Goal: Task Accomplishment & Management: Use online tool/utility

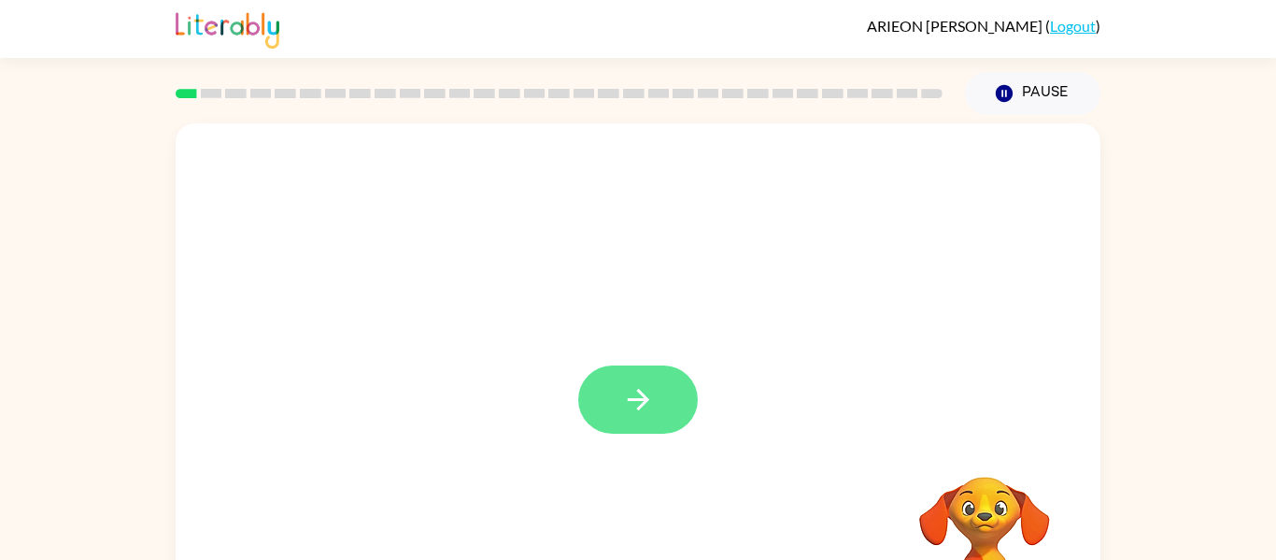
click at [652, 406] on icon "button" at bounding box center [638, 399] width 33 height 33
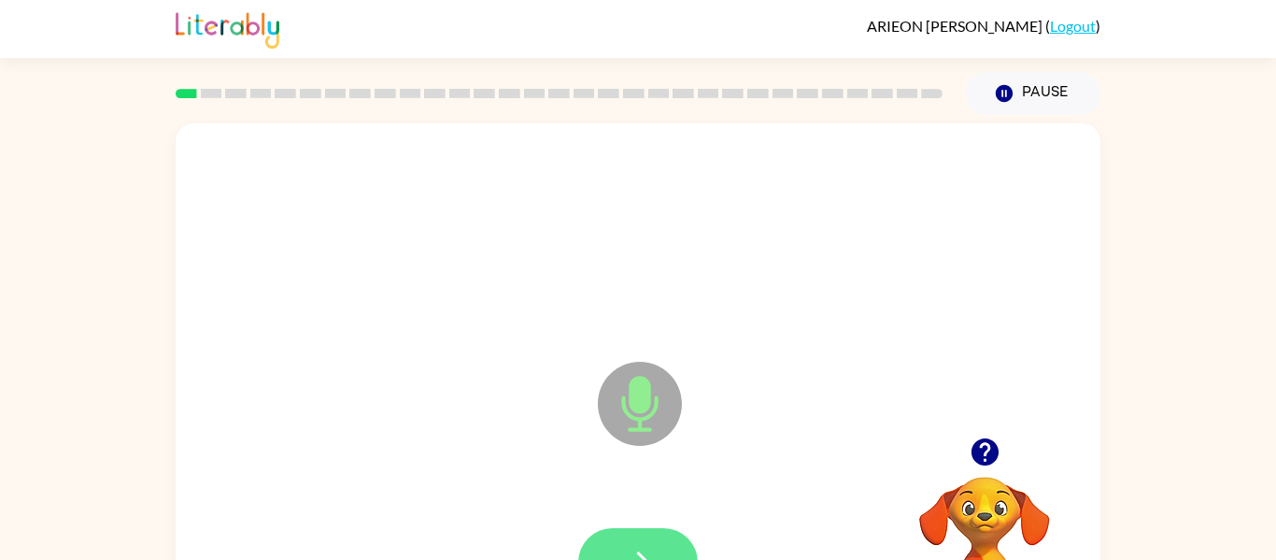
click at [677, 539] on button "button" at bounding box center [638, 562] width 120 height 68
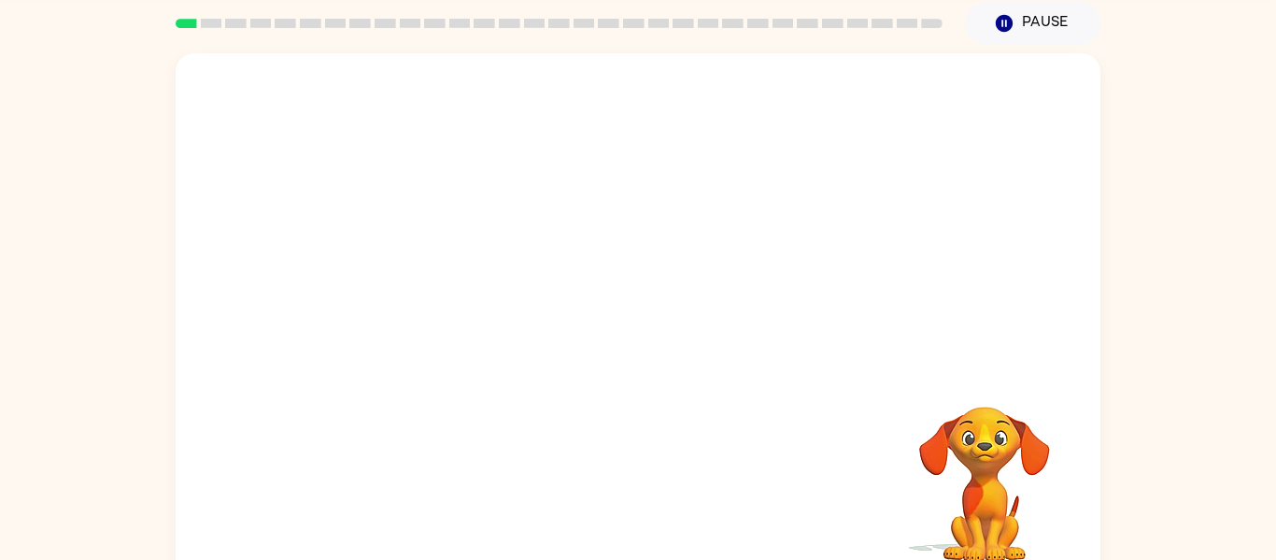
scroll to position [72, 0]
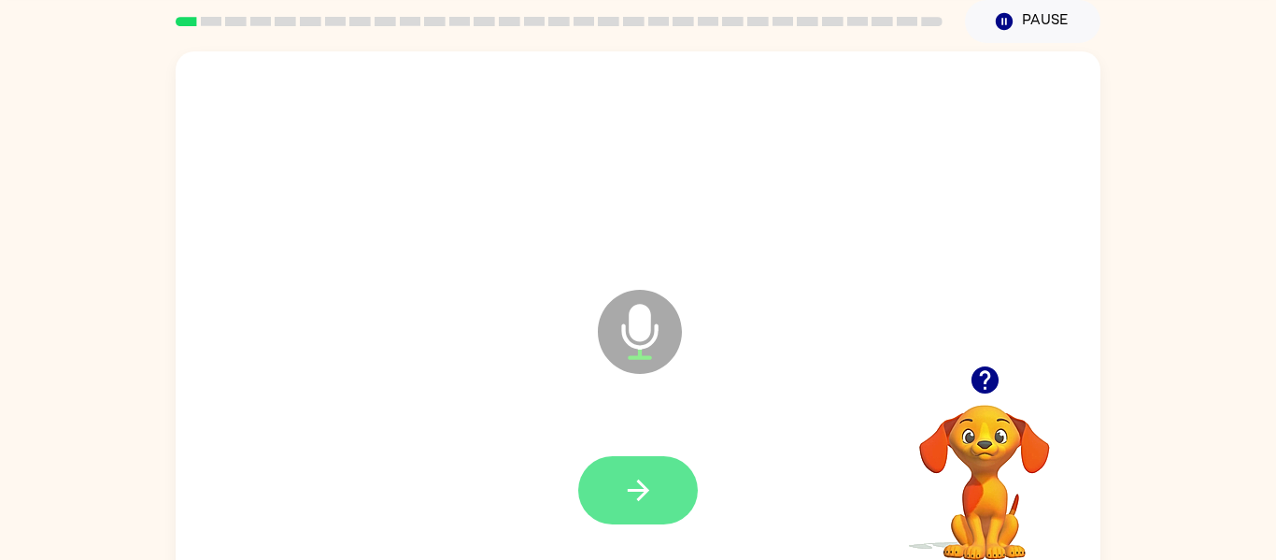
click at [620, 496] on button "button" at bounding box center [638, 490] width 120 height 68
click at [640, 499] on icon "button" at bounding box center [637, 489] width 21 height 21
click at [626, 476] on icon "button" at bounding box center [638, 490] width 33 height 33
click at [623, 492] on icon "button" at bounding box center [638, 490] width 33 height 33
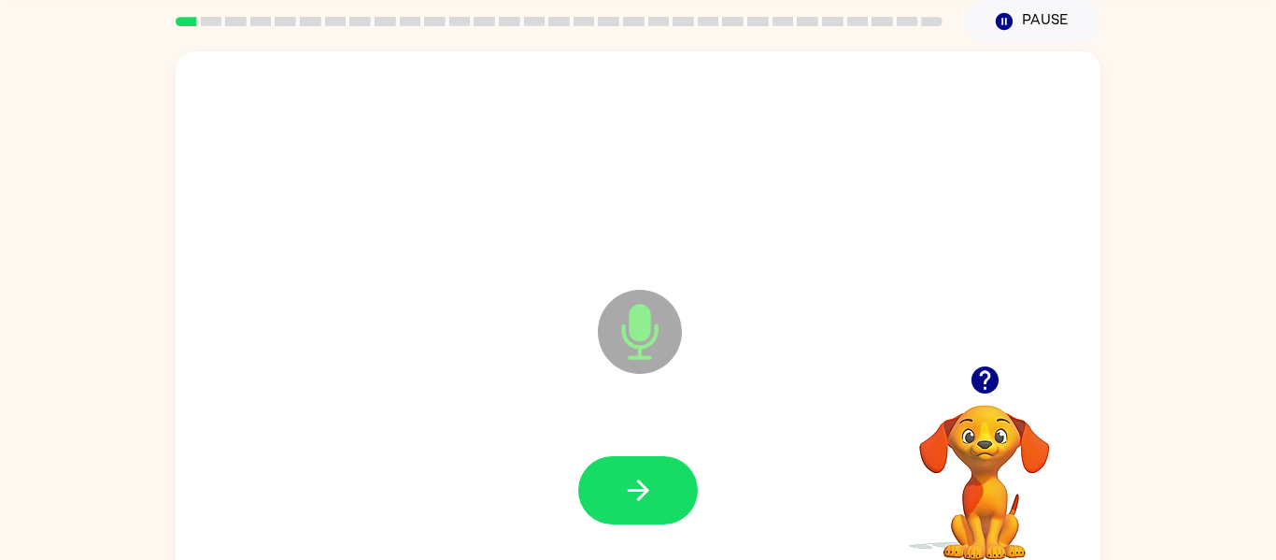
click at [638, 478] on icon "button" at bounding box center [638, 490] width 33 height 33
click at [640, 476] on div at bounding box center [638, 490] width 120 height 68
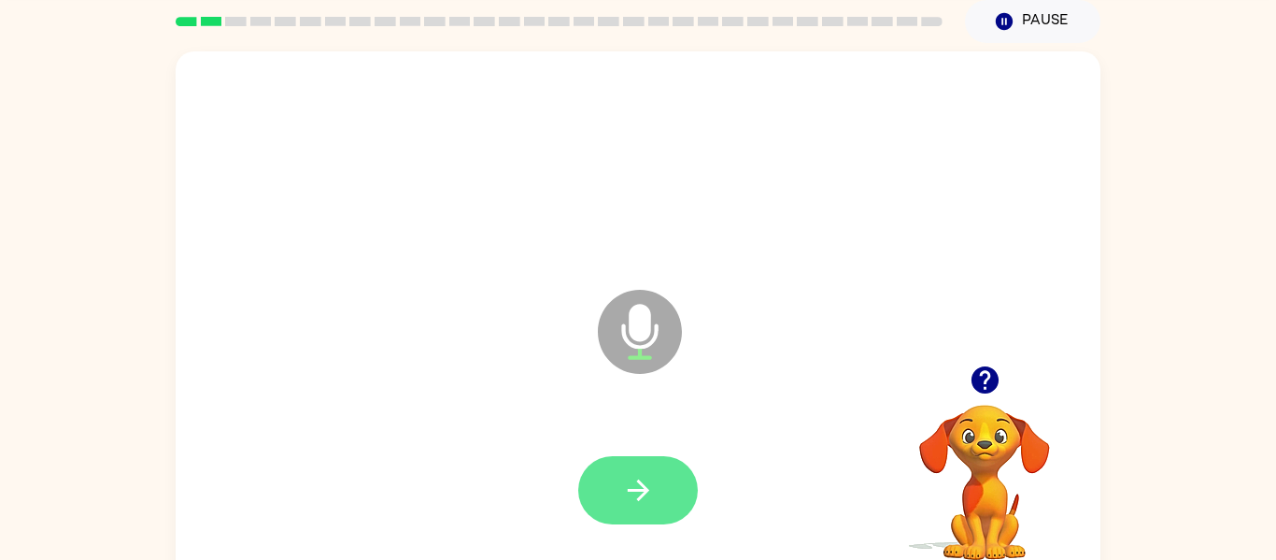
click at [645, 493] on icon "button" at bounding box center [637, 489] width 21 height 21
click at [622, 496] on icon "button" at bounding box center [638, 490] width 33 height 33
click at [632, 485] on icon "button" at bounding box center [638, 490] width 33 height 33
click at [642, 478] on icon "button" at bounding box center [638, 490] width 33 height 33
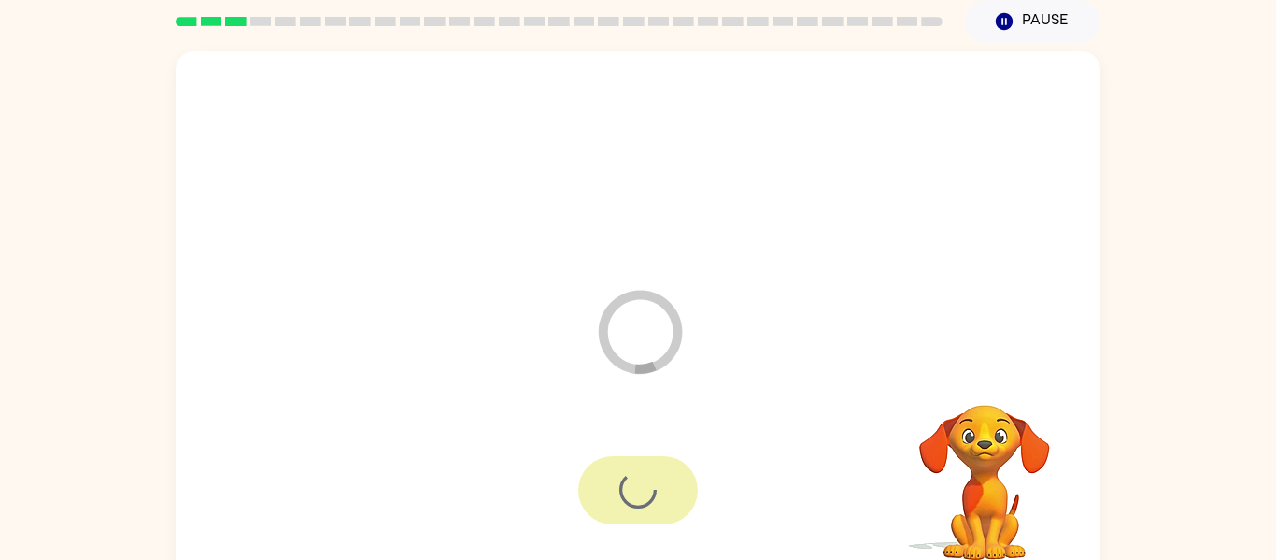
click at [647, 503] on div at bounding box center [638, 490] width 120 height 68
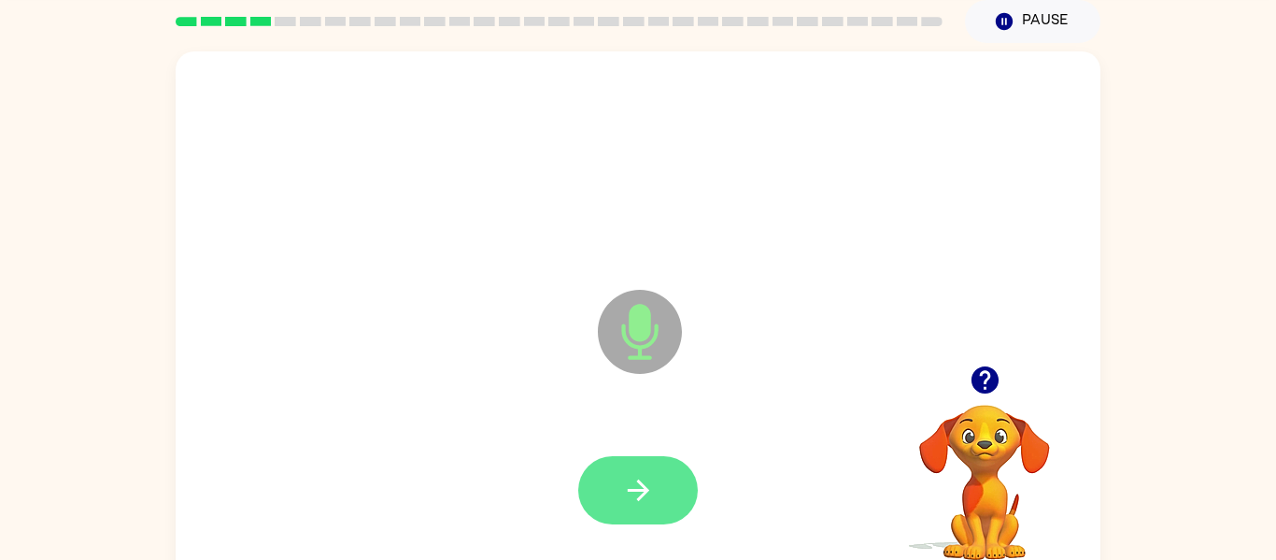
click at [630, 504] on icon "button" at bounding box center [638, 490] width 33 height 33
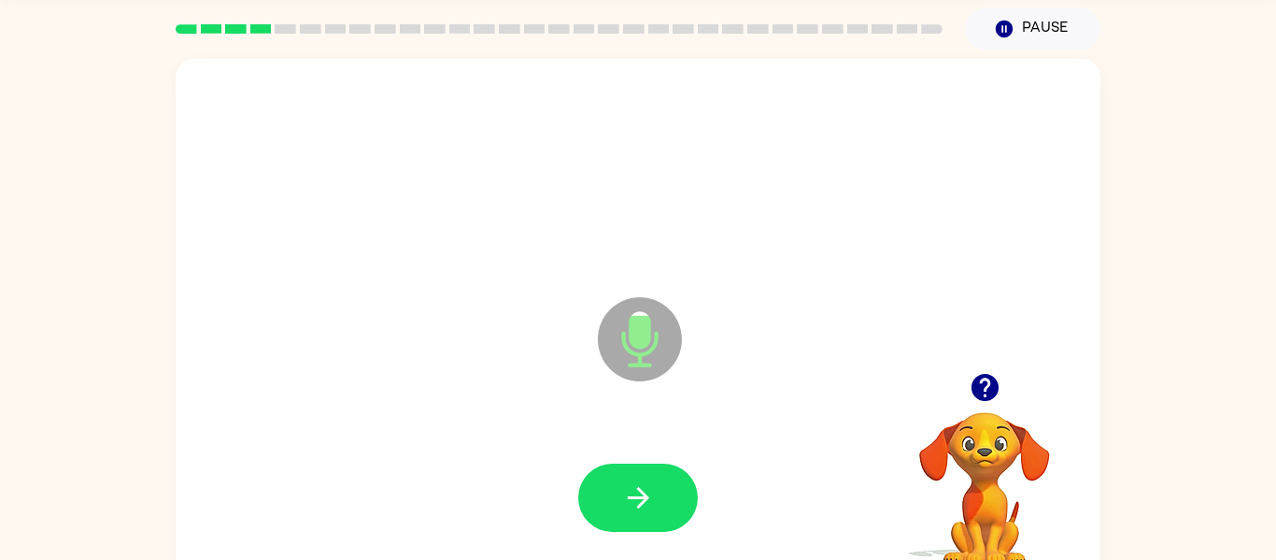
scroll to position [32, 0]
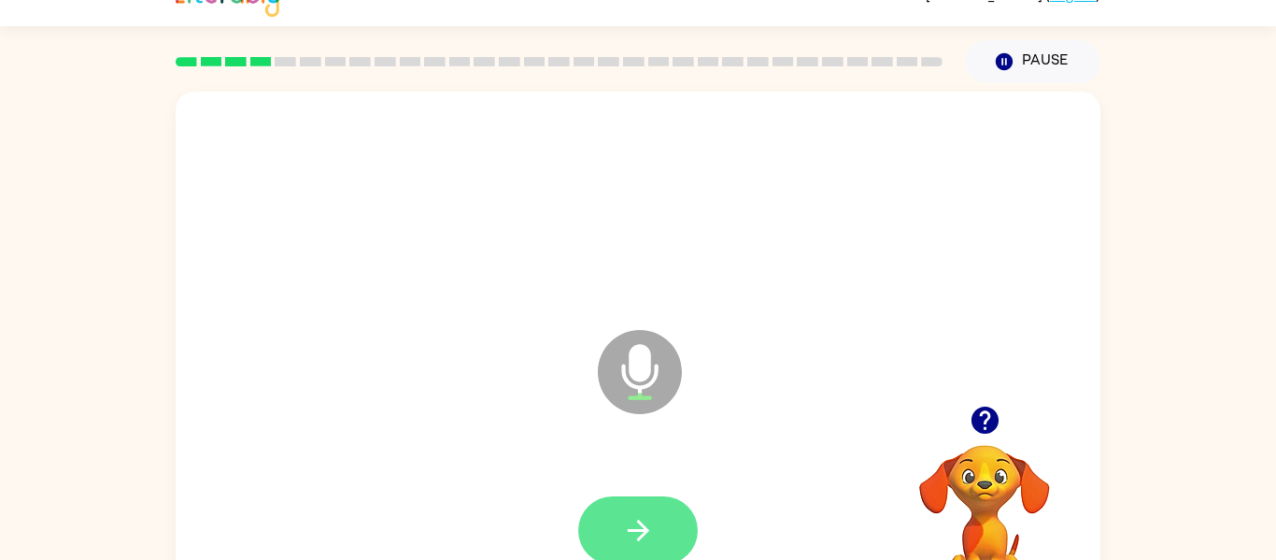
click at [661, 501] on button "button" at bounding box center [638, 530] width 120 height 68
click at [666, 538] on div at bounding box center [638, 530] width 120 height 68
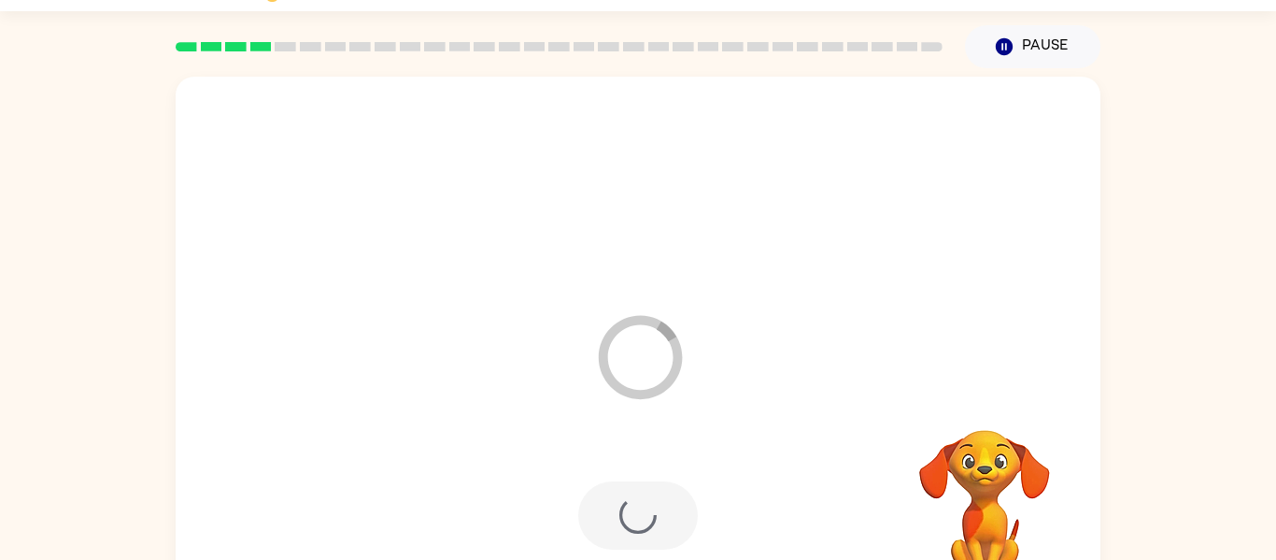
scroll to position [59, 0]
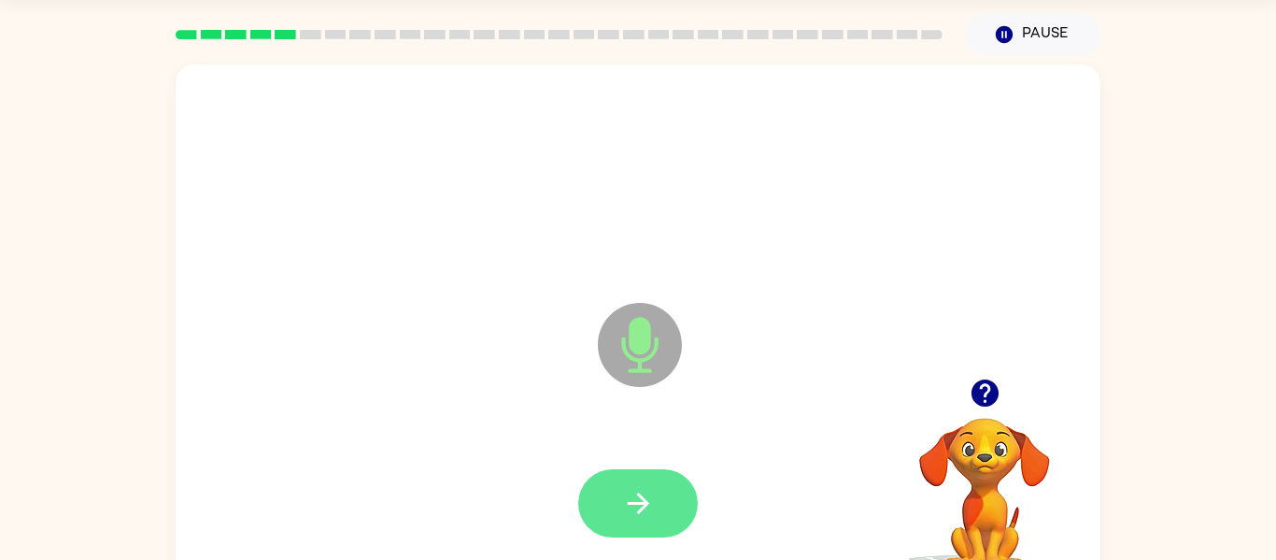
click at [668, 491] on button "button" at bounding box center [638, 503] width 120 height 68
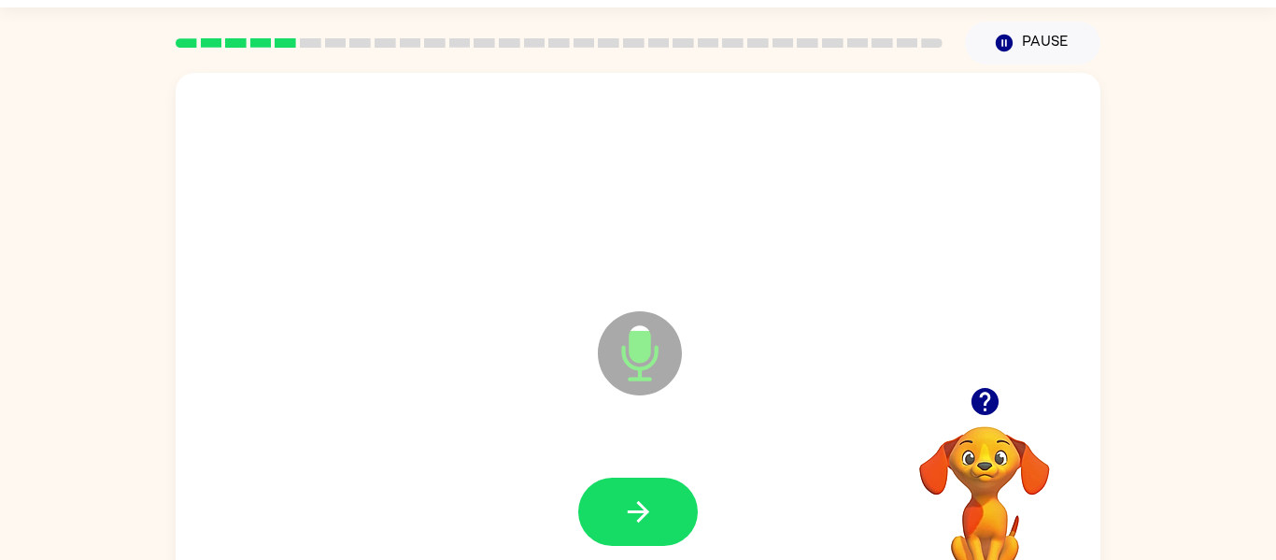
scroll to position [50, 0]
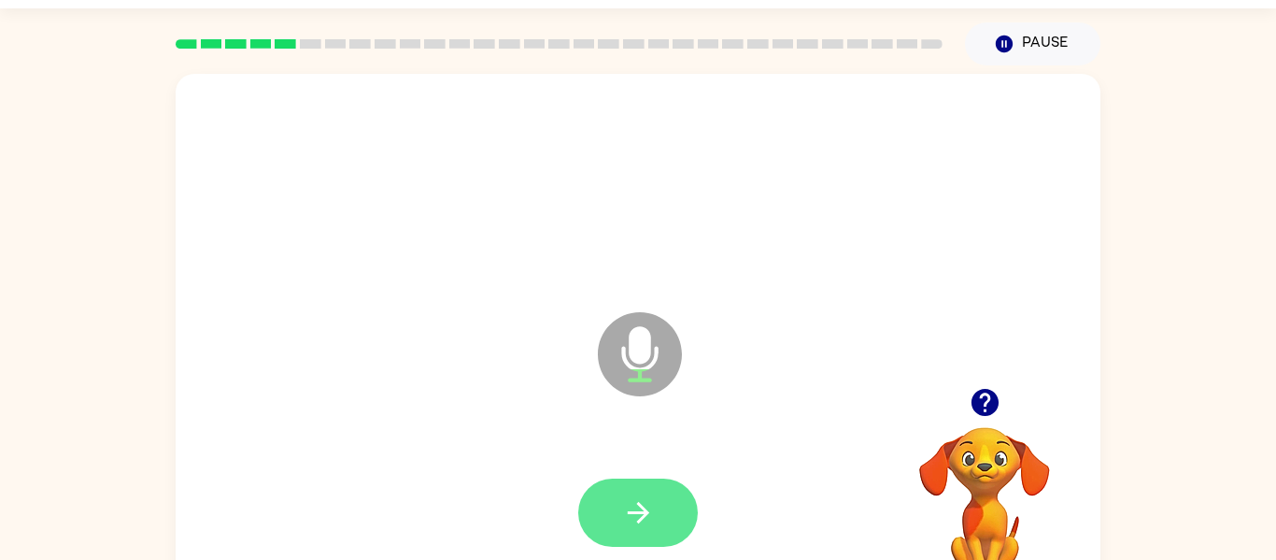
click at [651, 518] on icon "button" at bounding box center [638, 512] width 33 height 33
click at [631, 519] on icon "button" at bounding box center [638, 512] width 33 height 33
click at [637, 521] on icon "button" at bounding box center [637, 512] width 21 height 21
click at [663, 507] on button "button" at bounding box center [638, 512] width 120 height 68
click at [627, 520] on icon "button" at bounding box center [638, 512] width 33 height 33
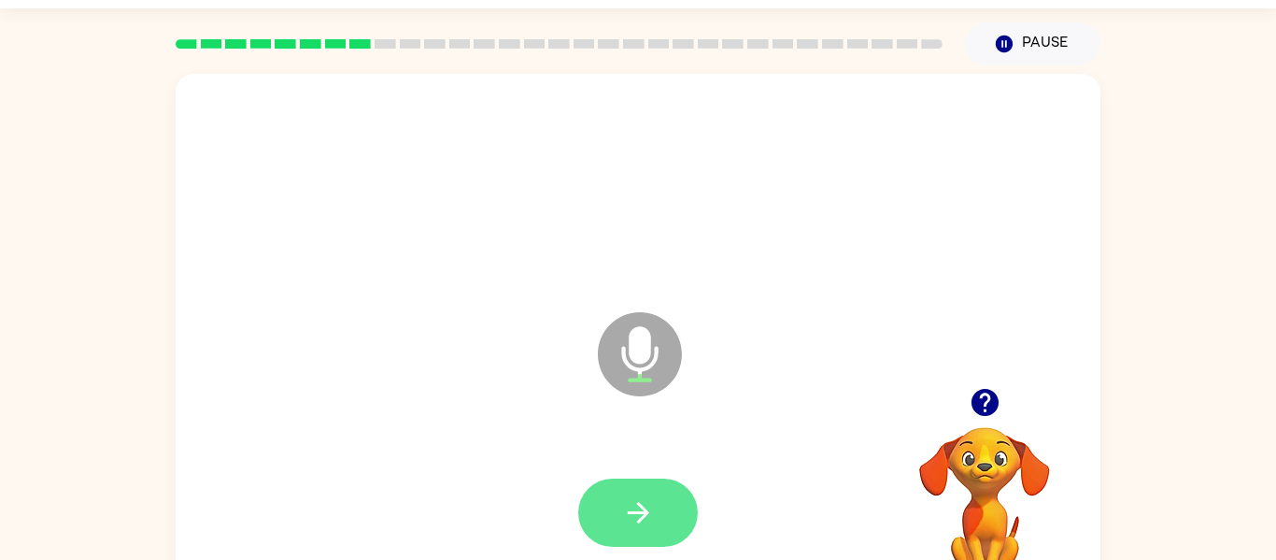
click at [636, 518] on icon "button" at bounding box center [638, 512] width 33 height 33
click at [626, 507] on icon "button" at bounding box center [638, 512] width 33 height 33
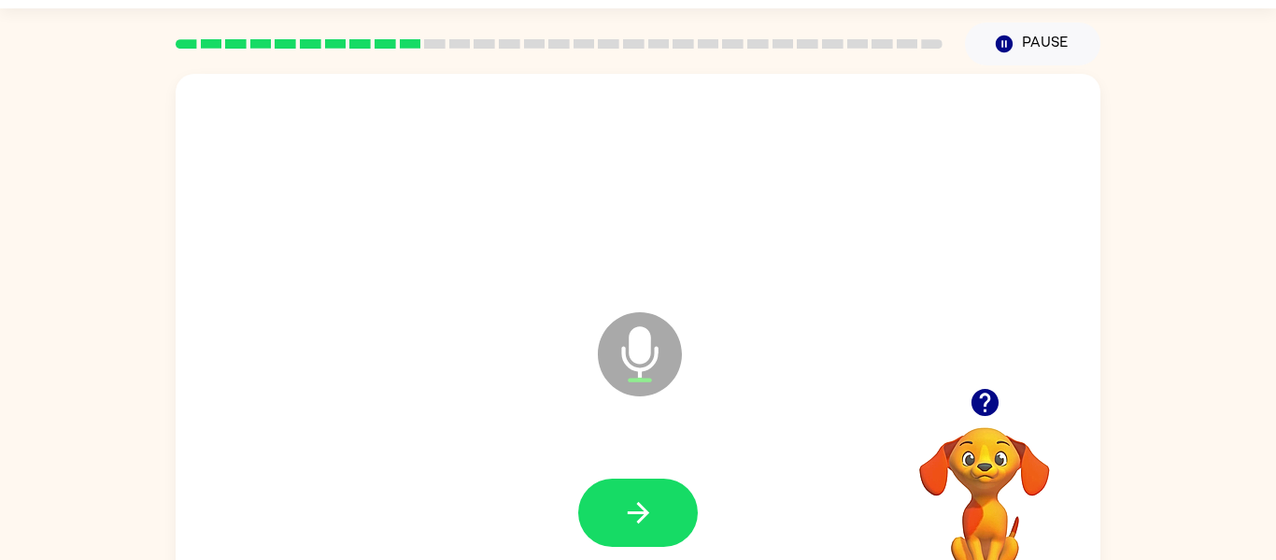
scroll to position [52, 0]
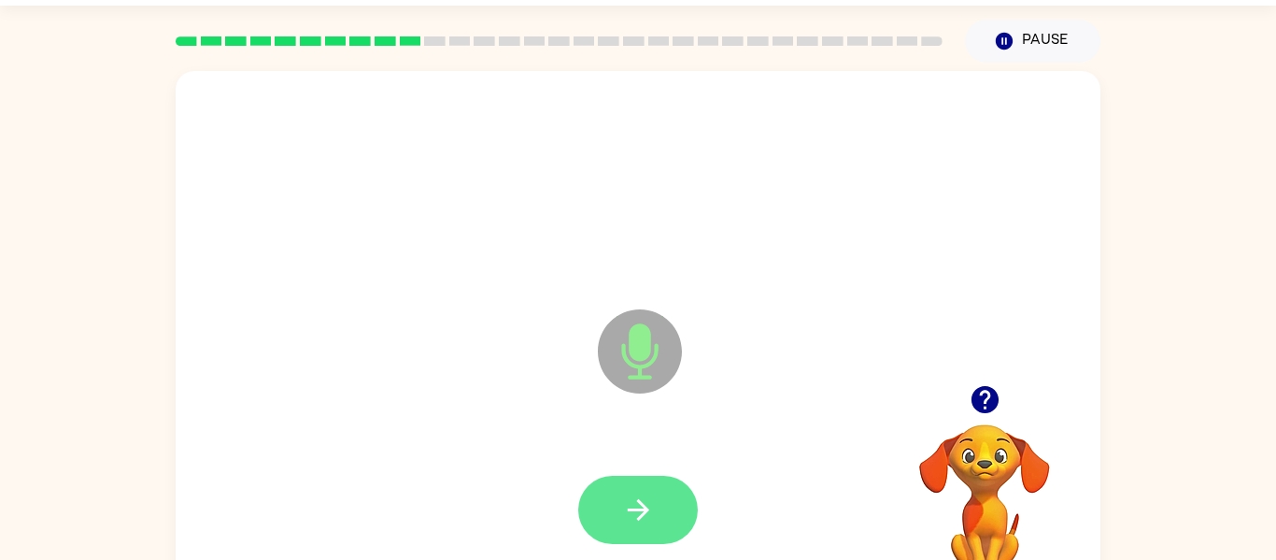
click at [633, 516] on icon "button" at bounding box center [638, 509] width 33 height 33
click at [644, 479] on button "button" at bounding box center [638, 510] width 120 height 68
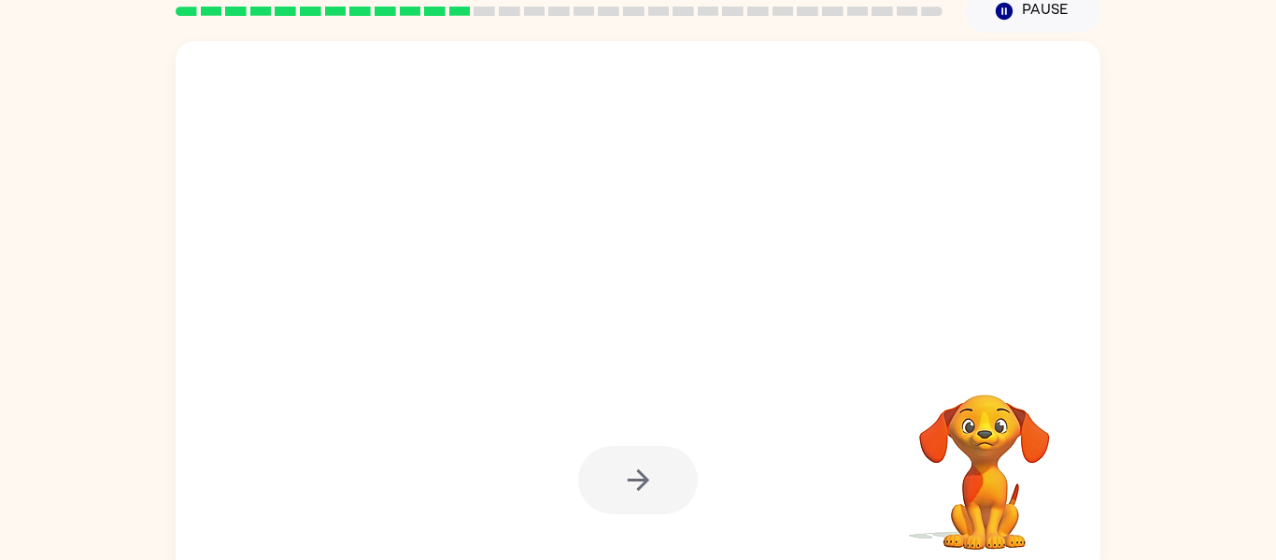
scroll to position [97, 0]
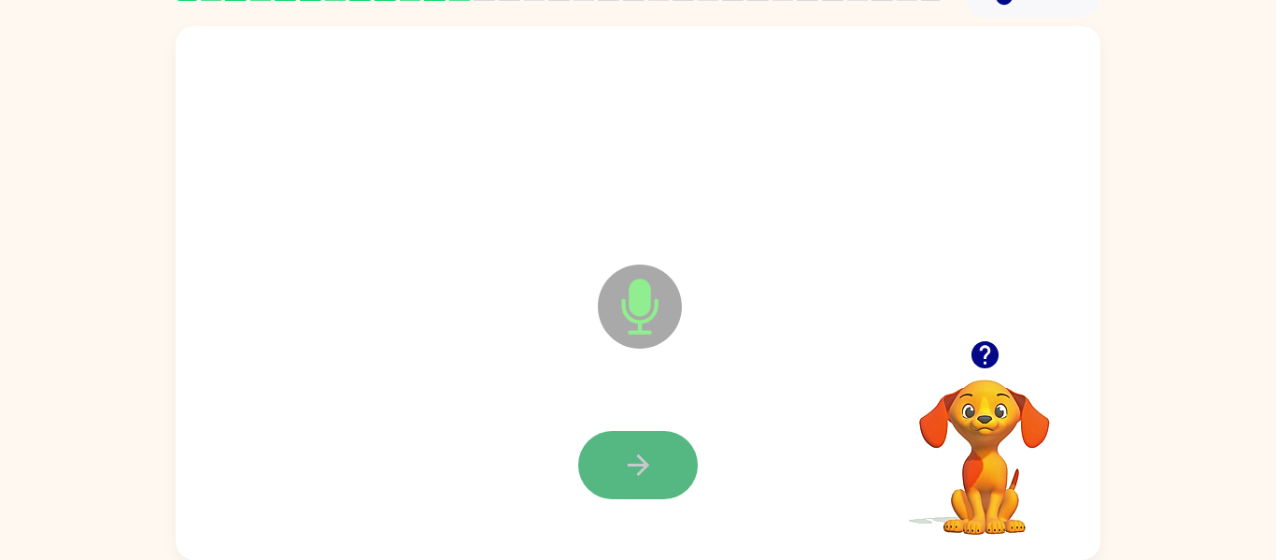
click at [620, 479] on button "button" at bounding box center [638, 465] width 120 height 68
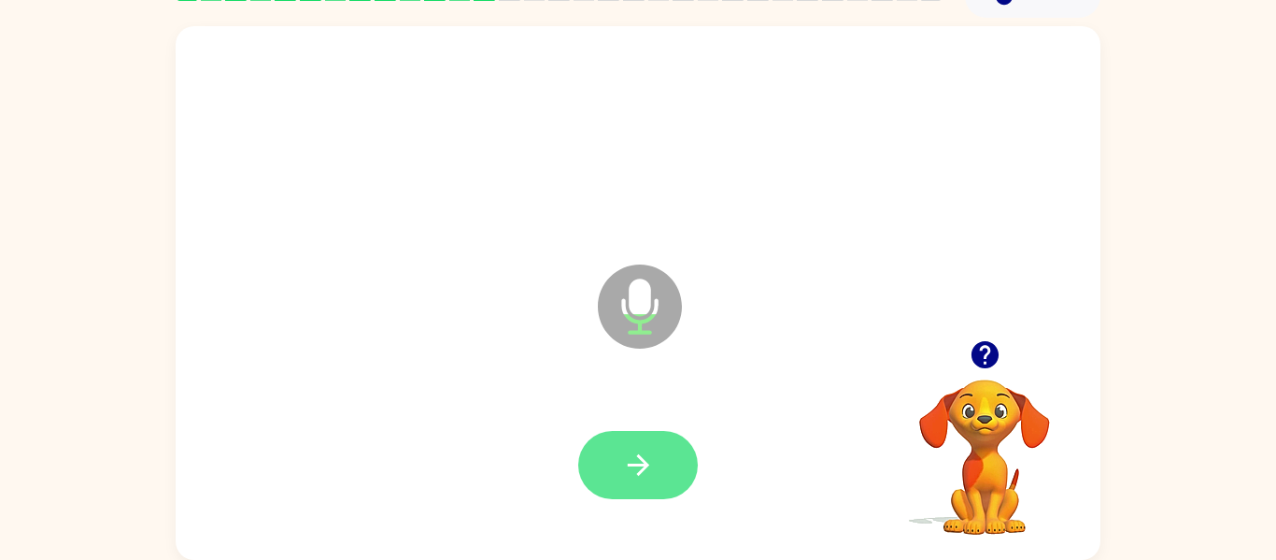
click at [625, 483] on button "button" at bounding box center [638, 465] width 120 height 68
click at [644, 491] on button "button" at bounding box center [638, 465] width 120 height 68
click at [635, 478] on icon "button" at bounding box center [638, 465] width 33 height 33
click at [647, 473] on icon "button" at bounding box center [638, 465] width 33 height 33
click at [610, 491] on button "button" at bounding box center [638, 465] width 120 height 68
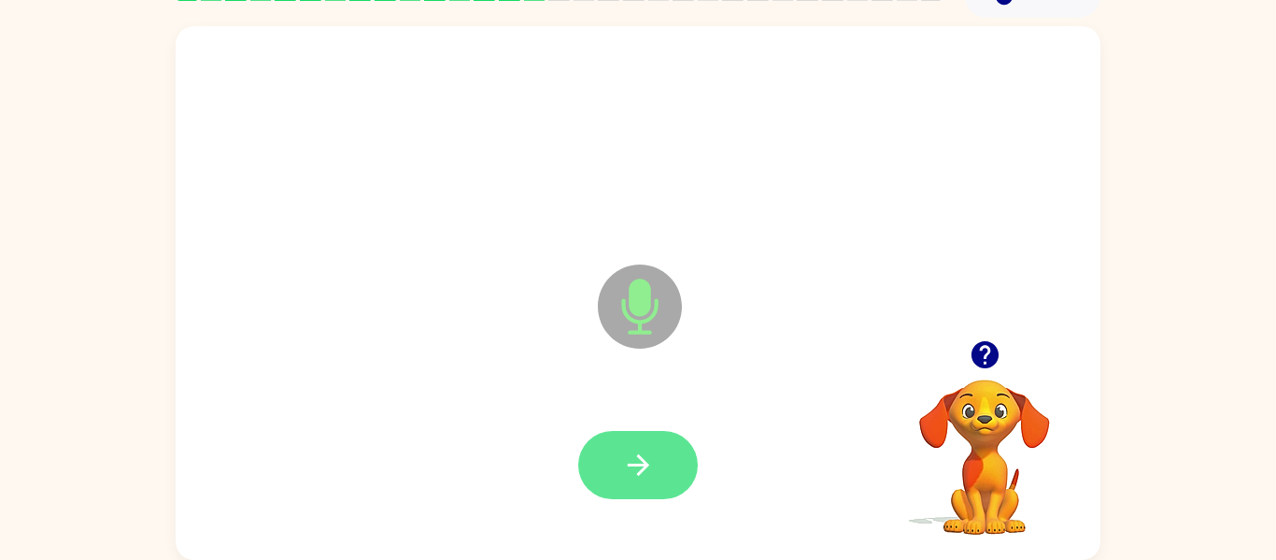
click at [635, 475] on icon "button" at bounding box center [638, 465] width 33 height 33
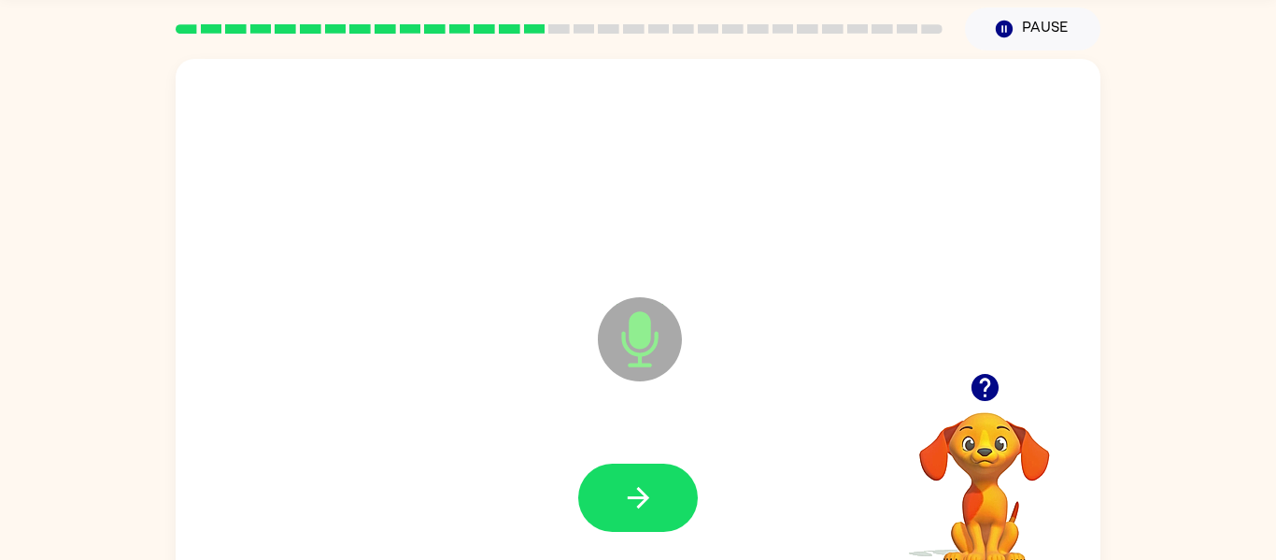
scroll to position [64, 0]
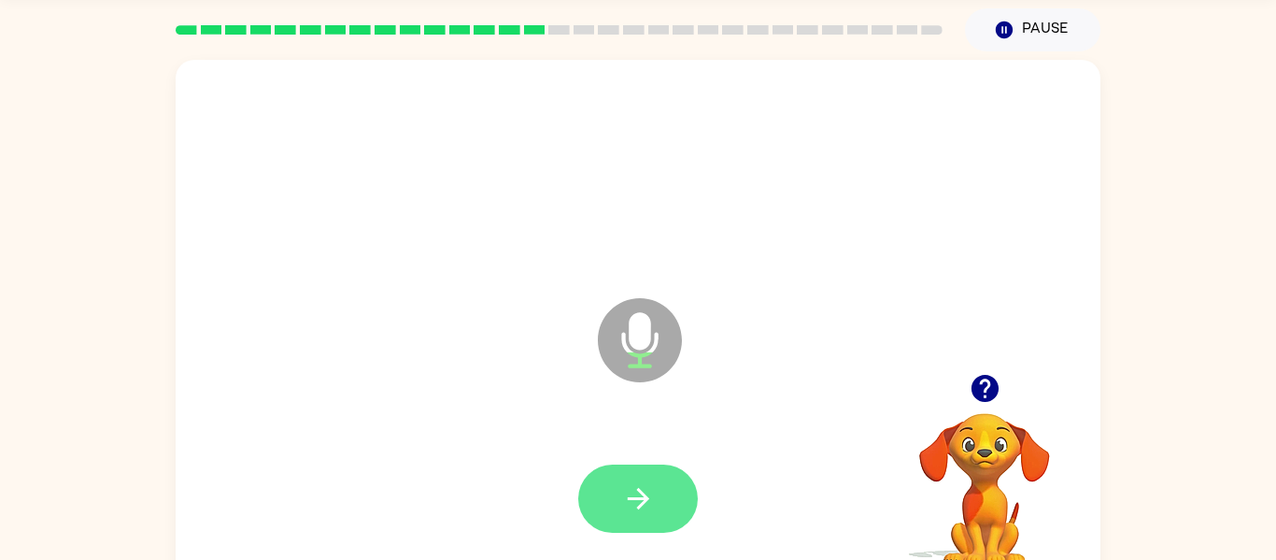
click at [628, 496] on icon "button" at bounding box center [638, 498] width 33 height 33
click at [612, 505] on button "button" at bounding box center [638, 498] width 120 height 68
click at [594, 511] on button "button" at bounding box center [638, 498] width 120 height 68
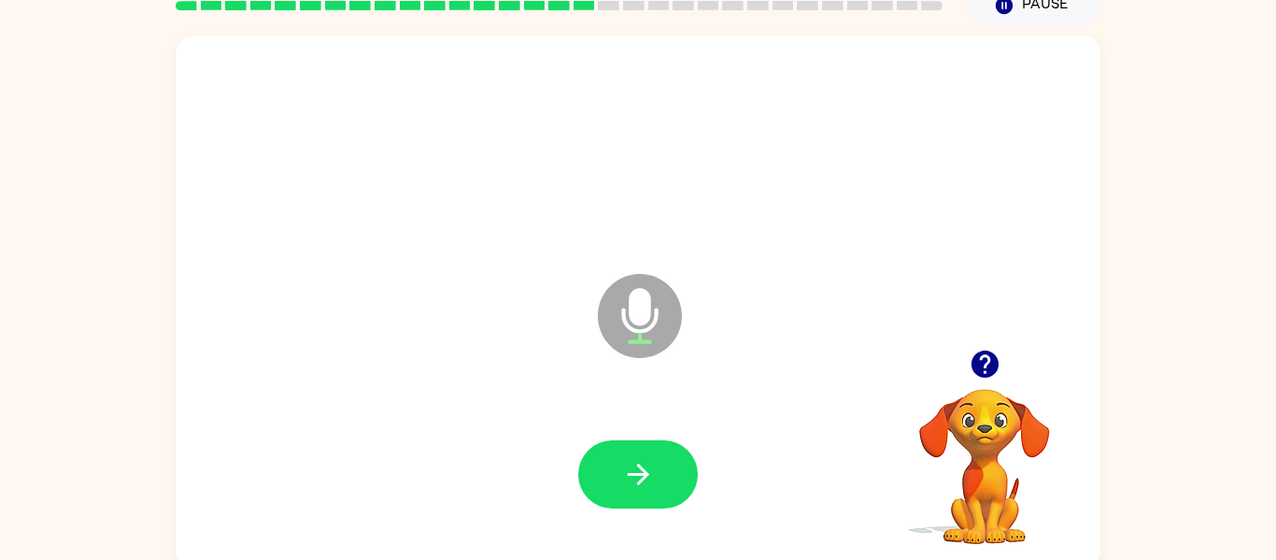
scroll to position [97, 0]
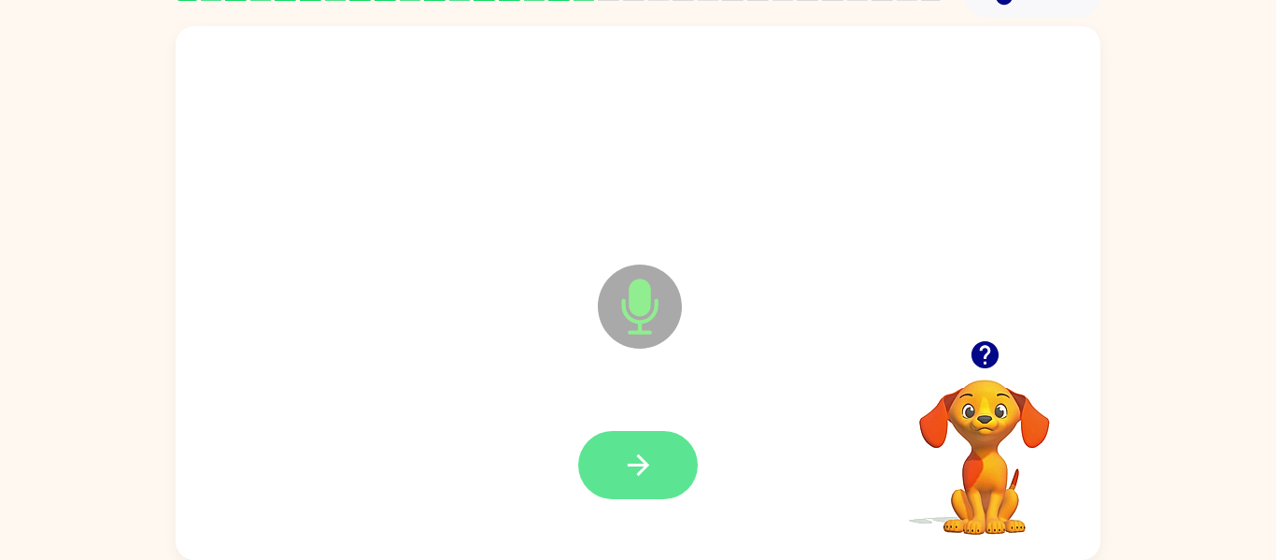
click at [652, 494] on button "button" at bounding box center [638, 465] width 120 height 68
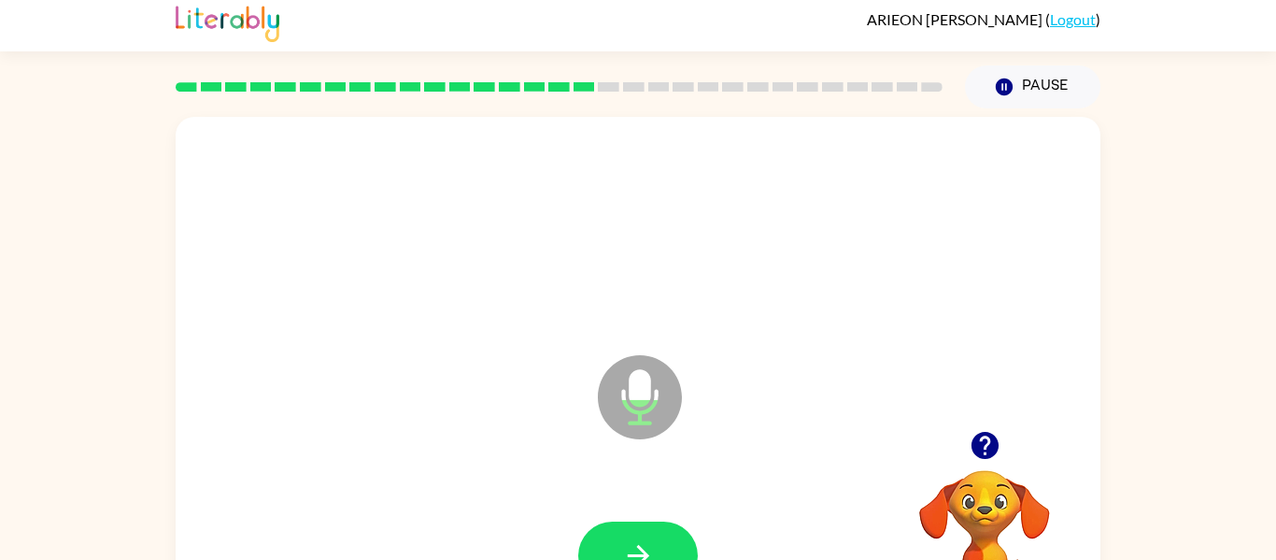
scroll to position [0, 0]
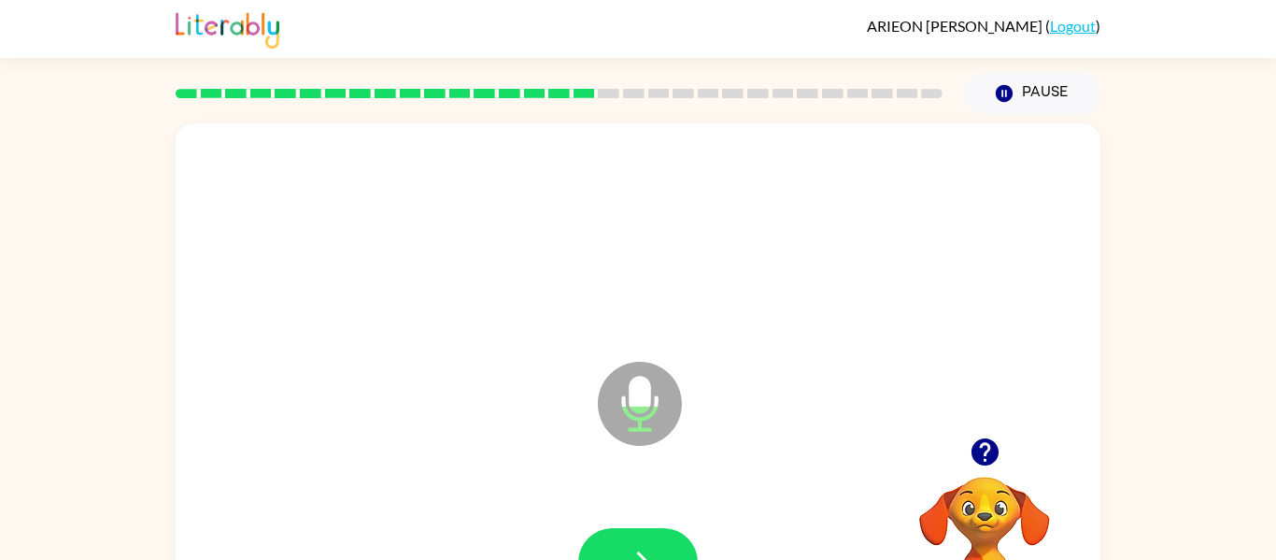
click at [637, 484] on icon "Microphone The Microphone is here when it is your turn to talk" at bounding box center [733, 427] width 280 height 140
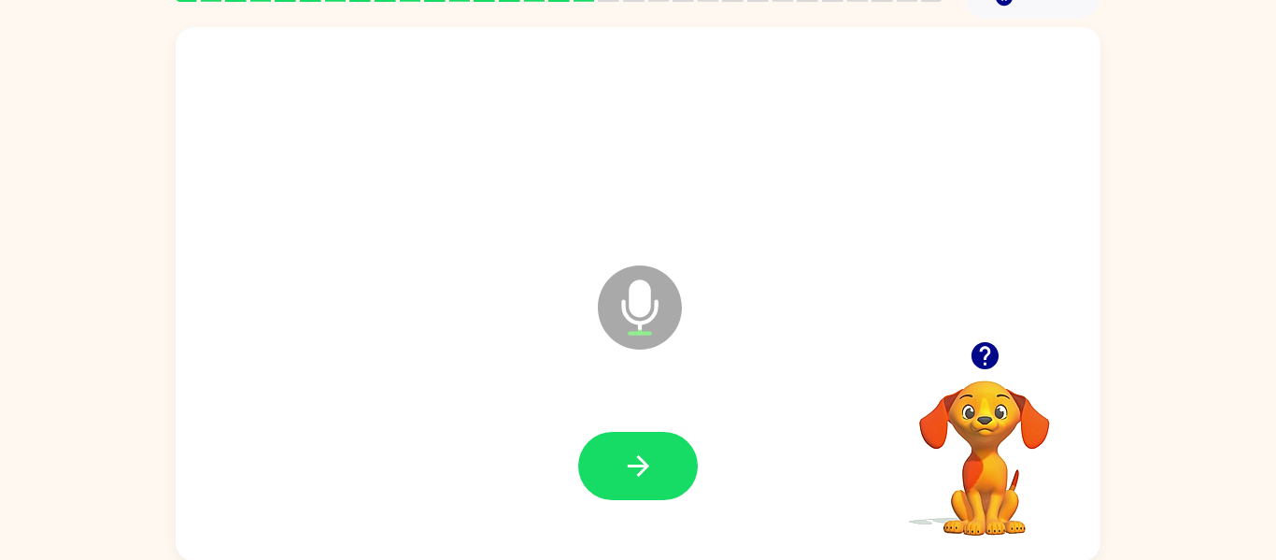
scroll to position [91, 0]
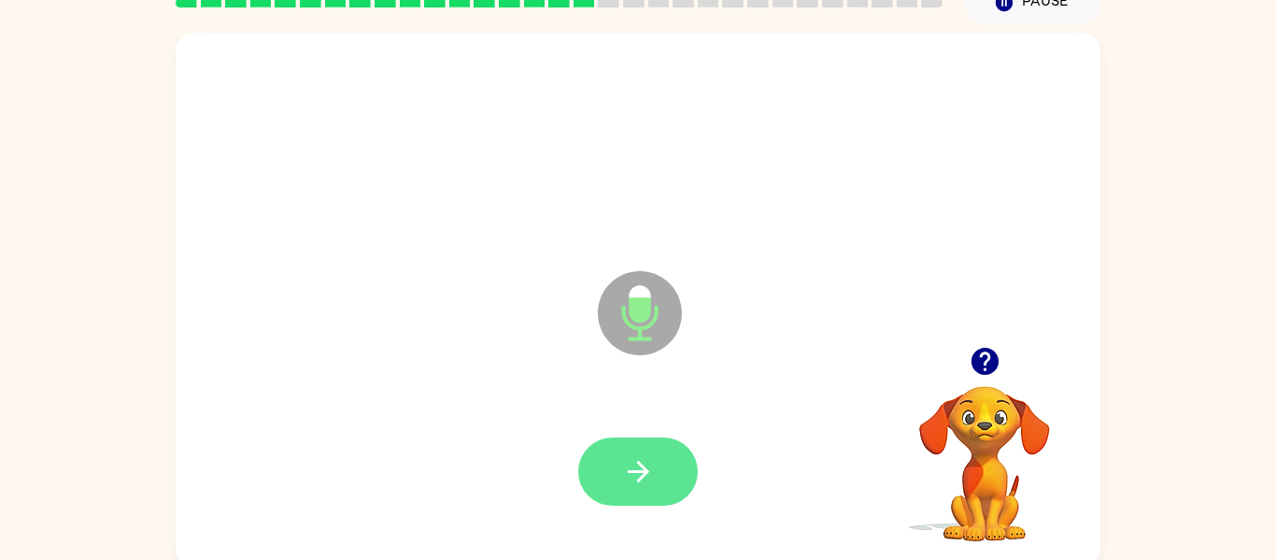
click at [666, 450] on button "button" at bounding box center [638, 471] width 120 height 68
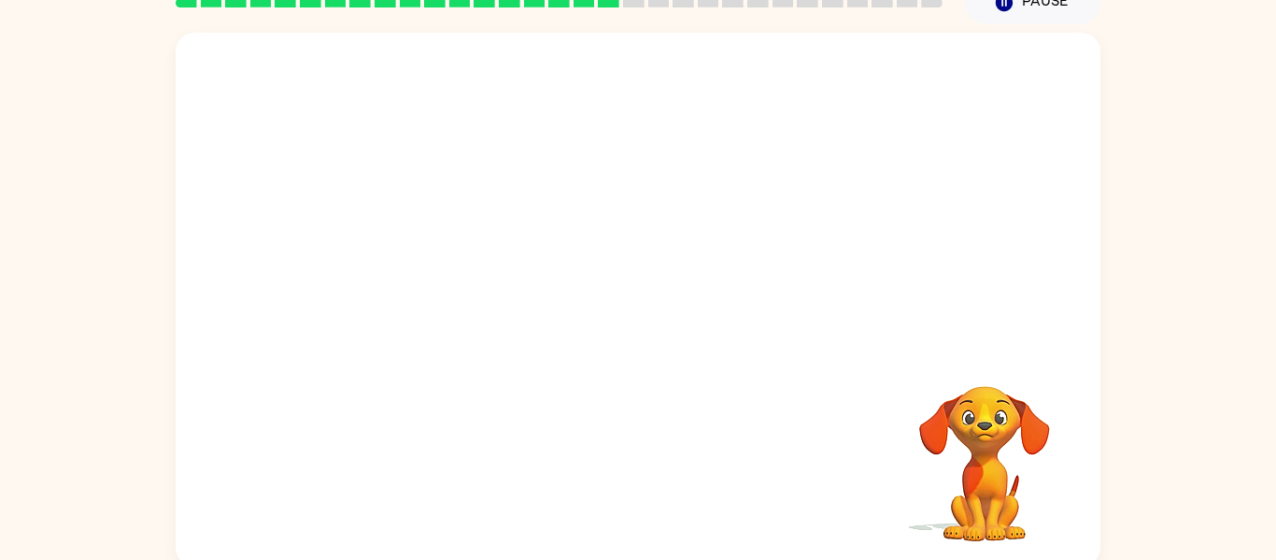
scroll to position [97, 0]
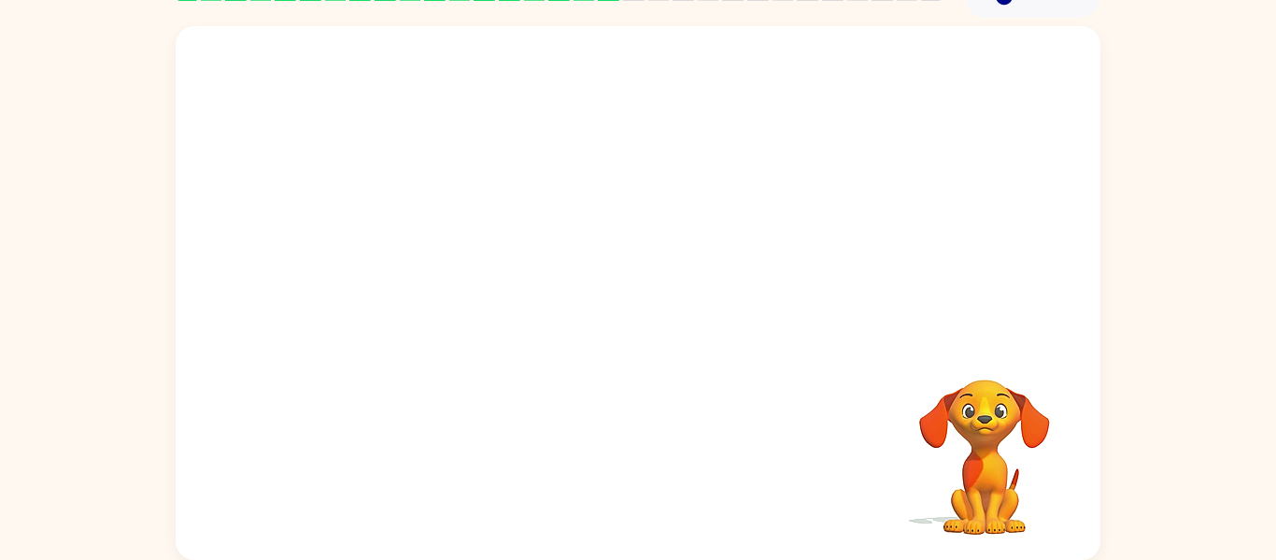
click at [585, 529] on div at bounding box center [638, 465] width 888 height 153
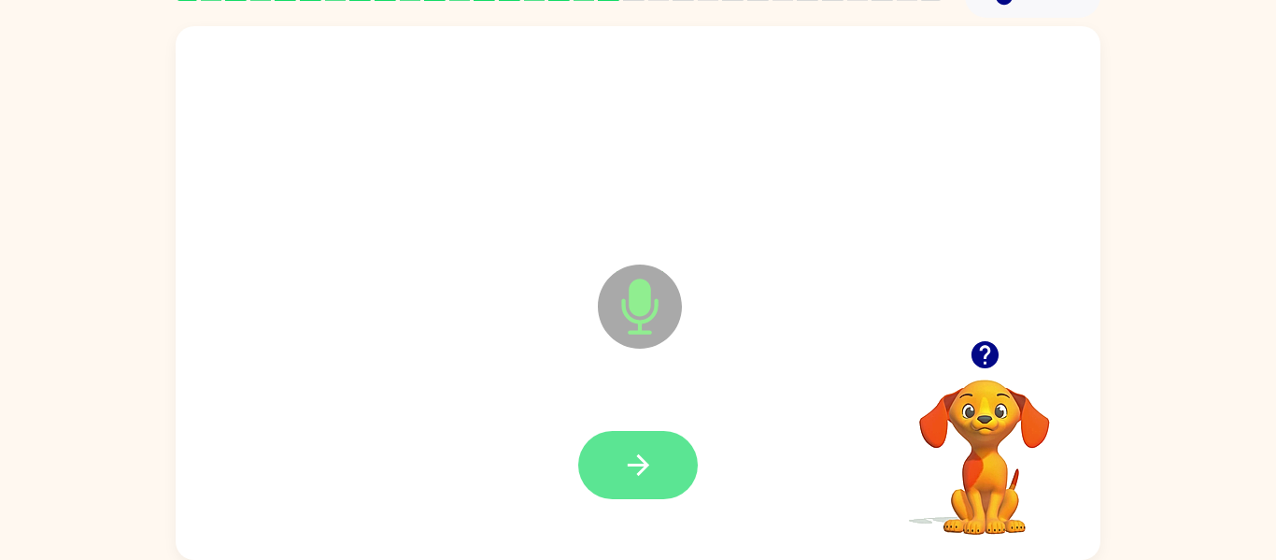
click at [639, 484] on button "button" at bounding box center [638, 465] width 120 height 68
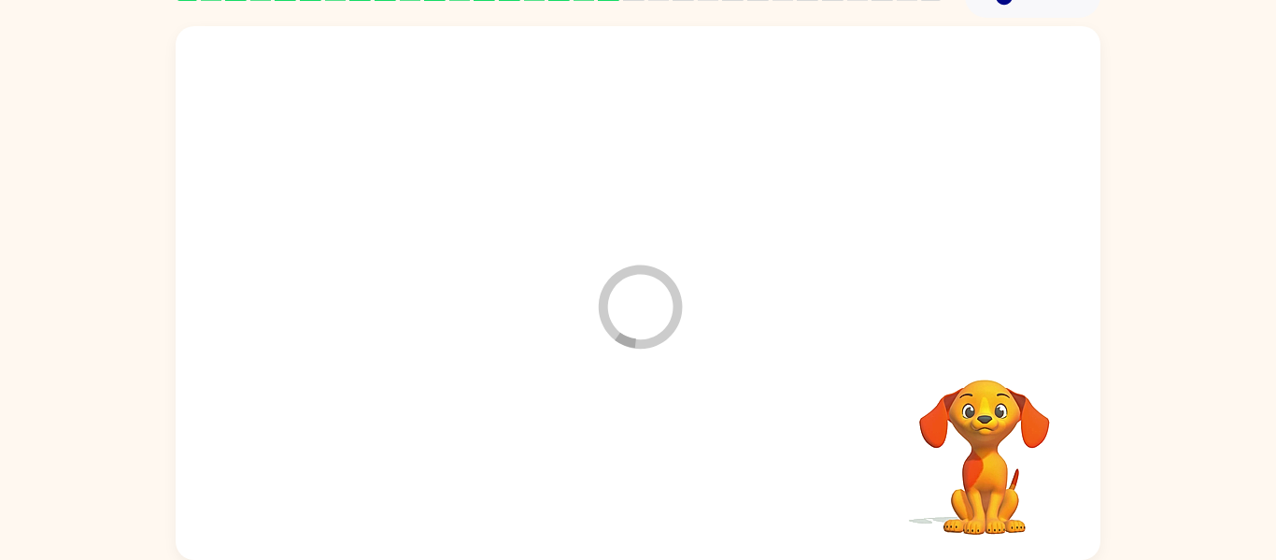
click at [636, 495] on div at bounding box center [638, 465] width 888 height 153
click at [642, 491] on div at bounding box center [638, 465] width 888 height 153
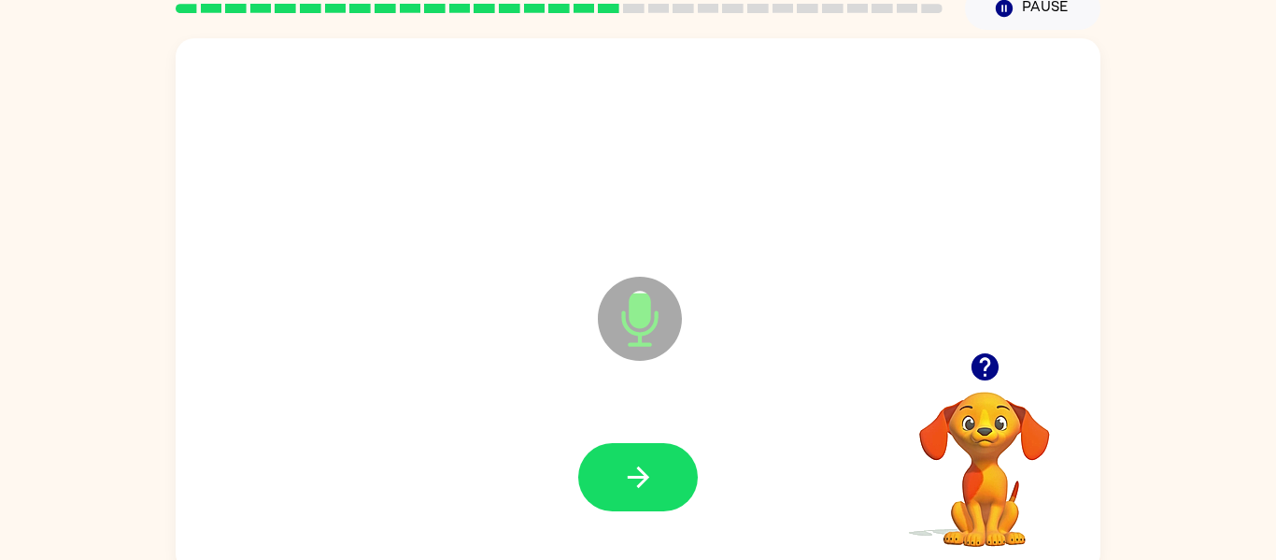
click at [695, 509] on div at bounding box center [638, 477] width 120 height 68
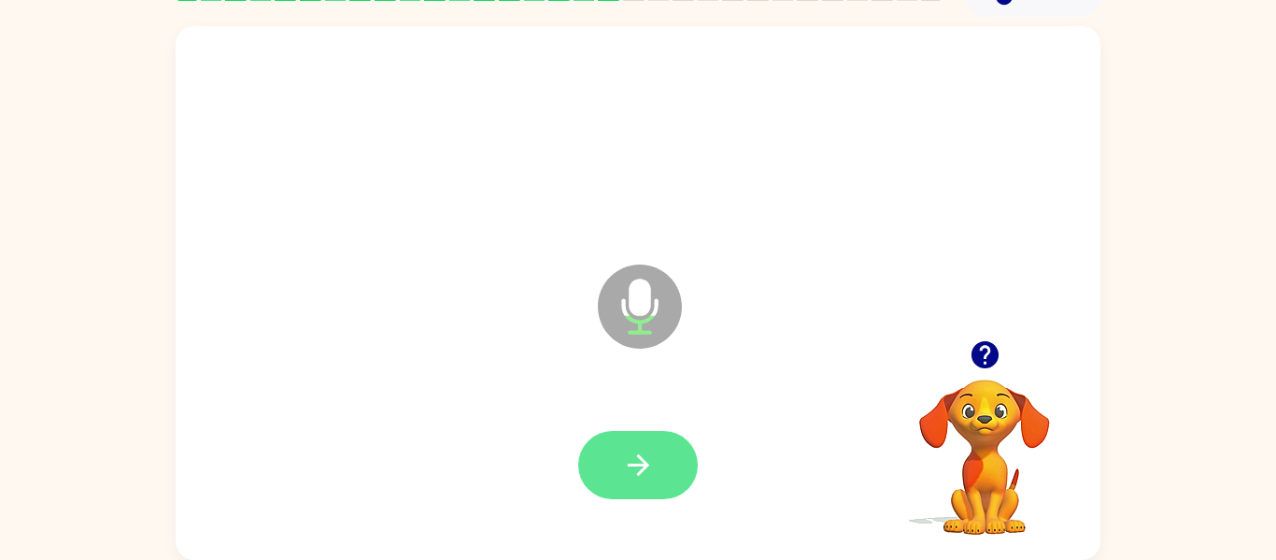
click at [620, 490] on button "button" at bounding box center [638, 465] width 120 height 68
click at [633, 491] on button "button" at bounding box center [638, 465] width 120 height 68
click at [653, 464] on icon "button" at bounding box center [638, 465] width 33 height 33
click at [630, 455] on icon "button" at bounding box center [638, 465] width 33 height 33
click at [626, 491] on button "button" at bounding box center [638, 465] width 120 height 68
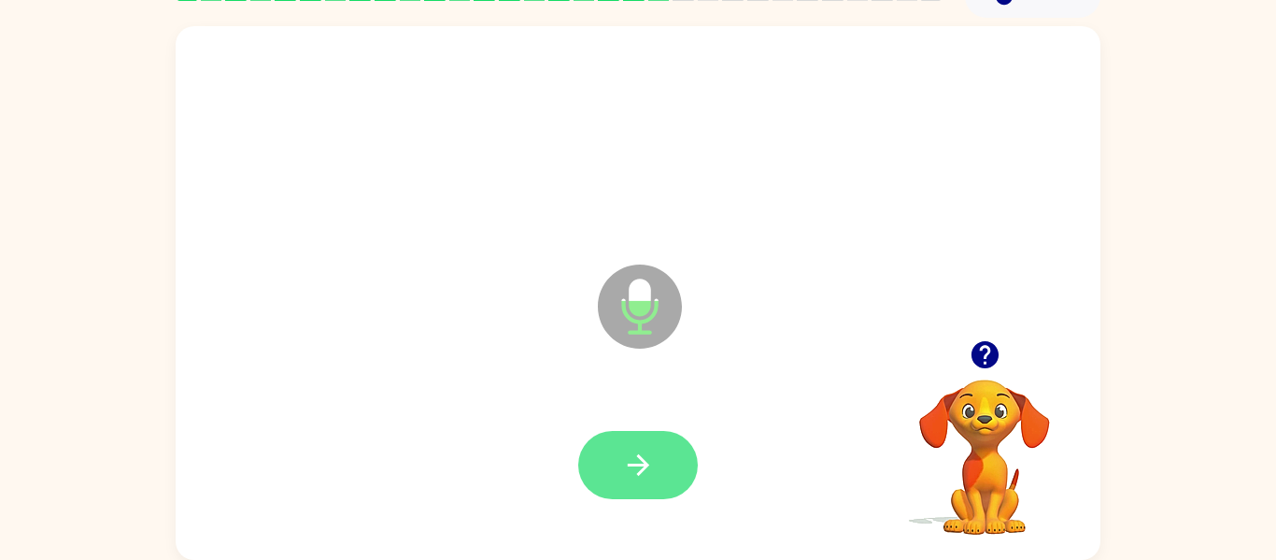
click at [647, 480] on icon "button" at bounding box center [638, 465] width 33 height 33
click at [667, 466] on button "button" at bounding box center [638, 465] width 120 height 68
click at [612, 465] on button "button" at bounding box center [638, 465] width 120 height 68
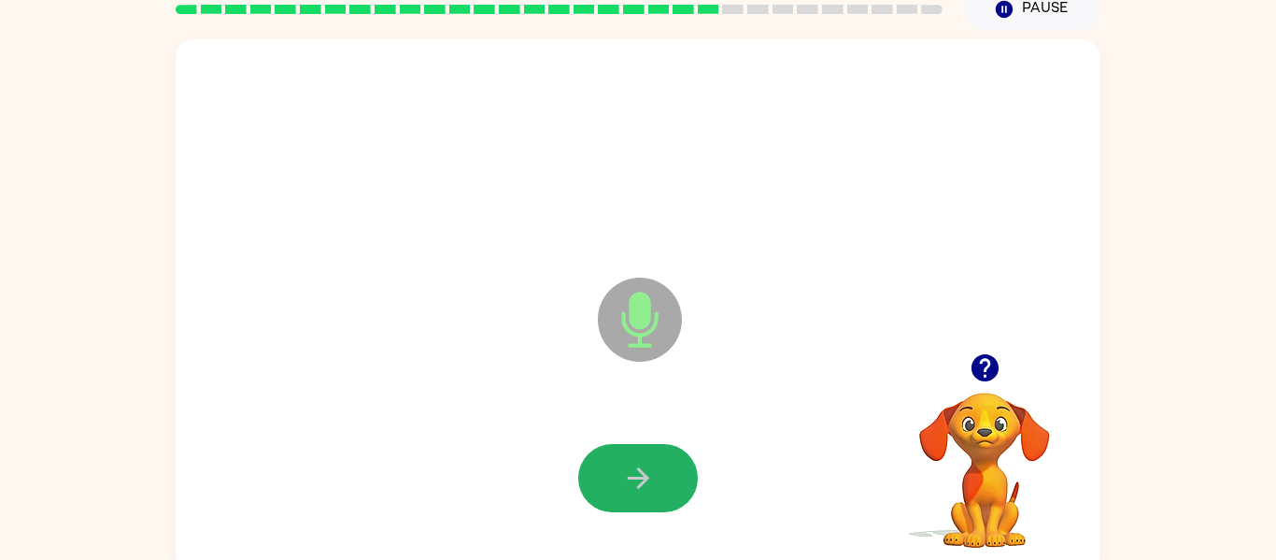
scroll to position [85, 0]
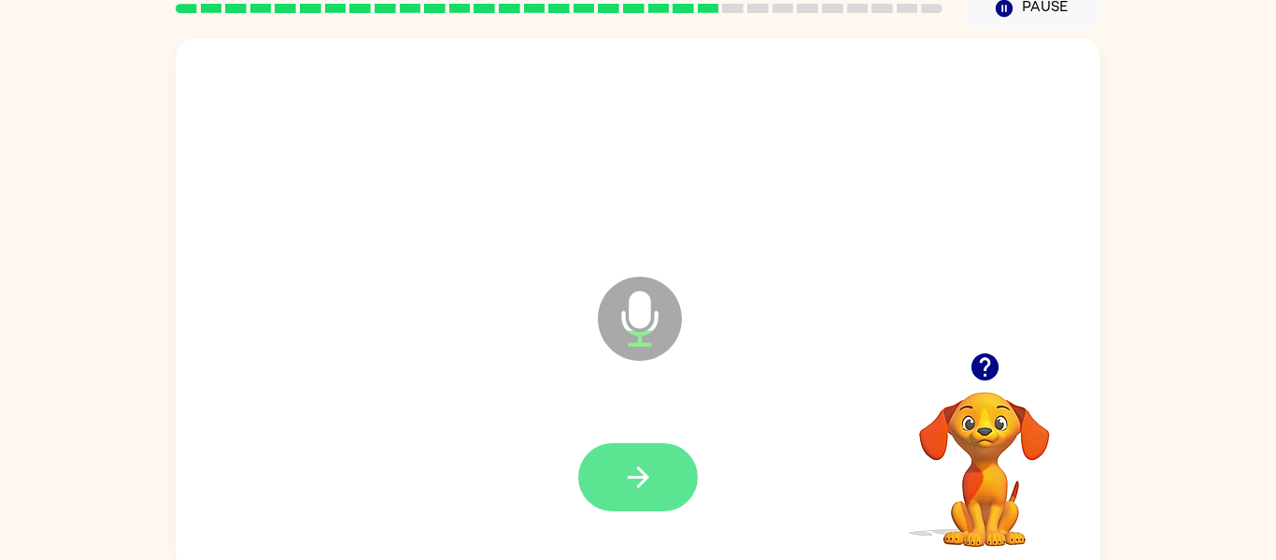
click at [595, 472] on button "button" at bounding box center [638, 477] width 120 height 68
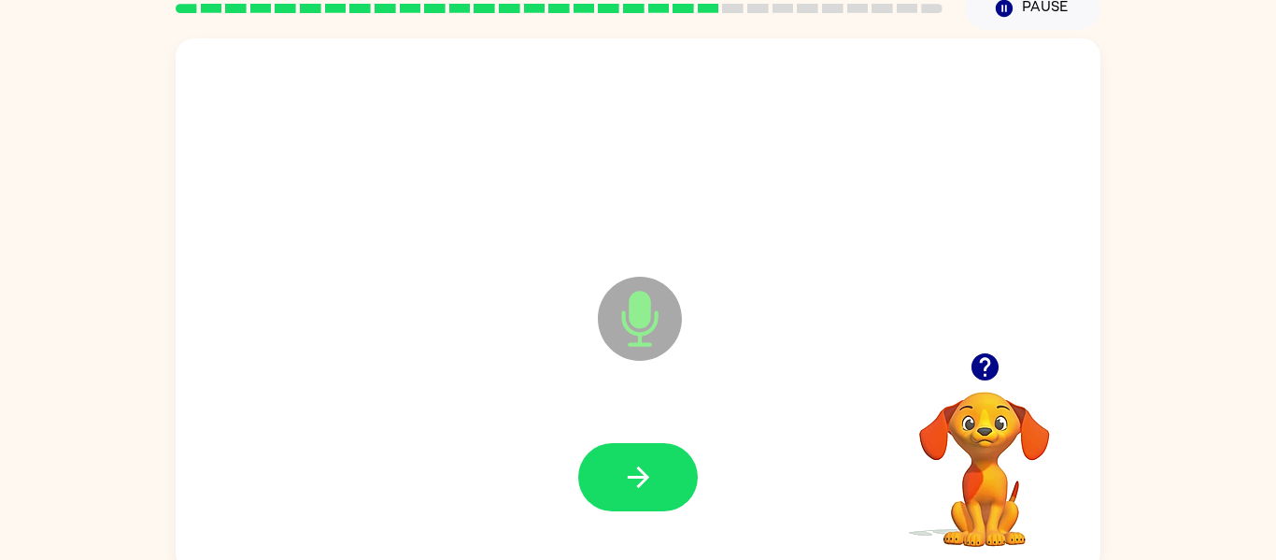
scroll to position [97, 0]
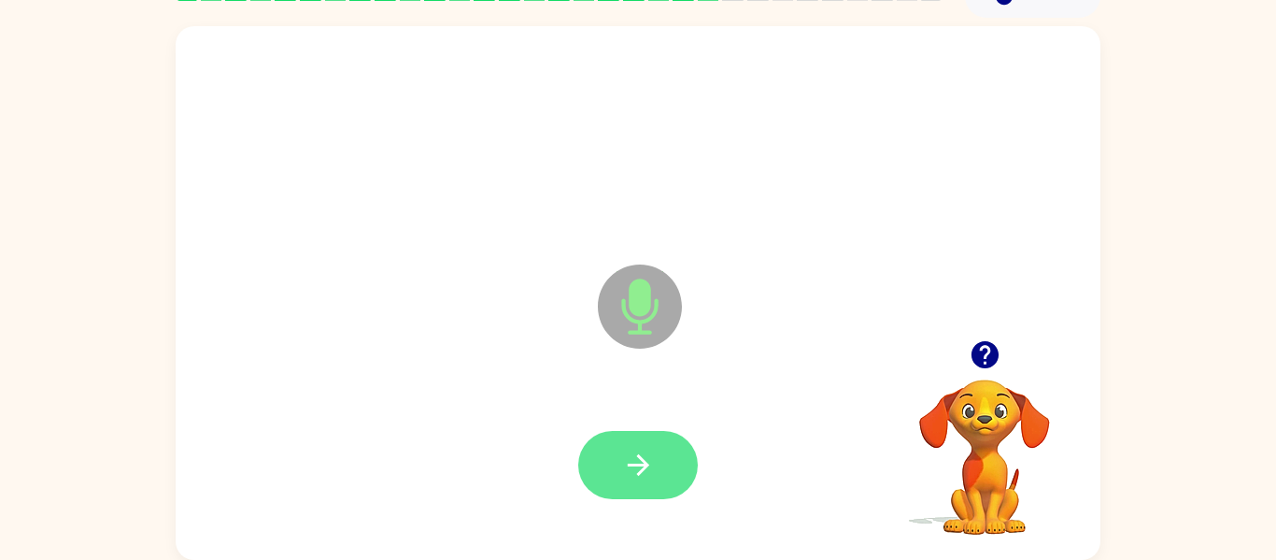
click at [626, 488] on button "button" at bounding box center [638, 465] width 120 height 68
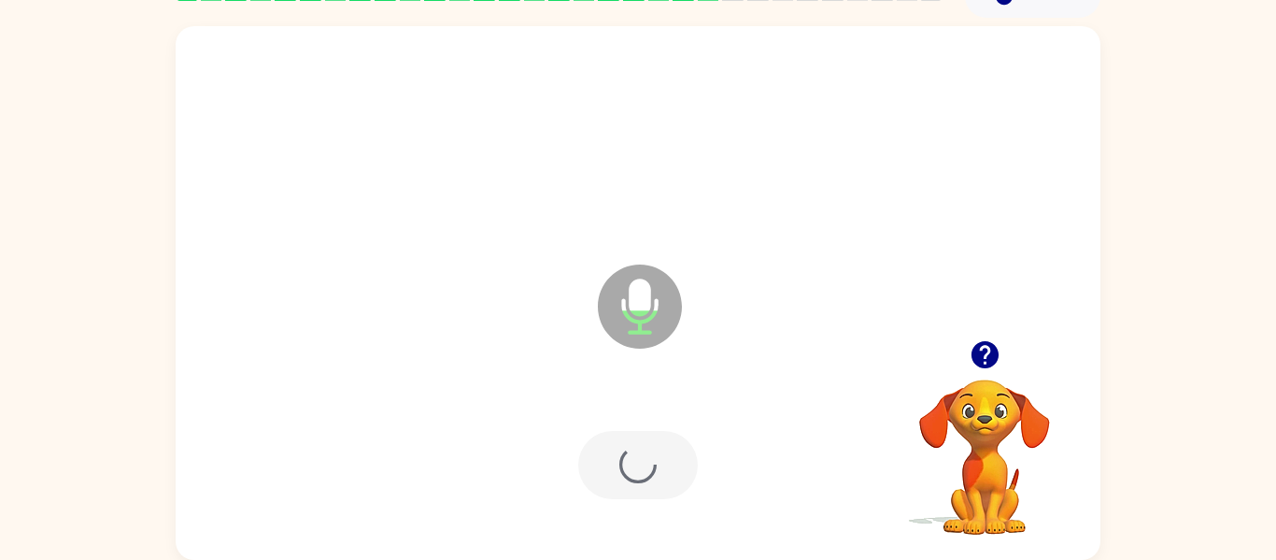
click at [642, 475] on div at bounding box center [638, 465] width 120 height 68
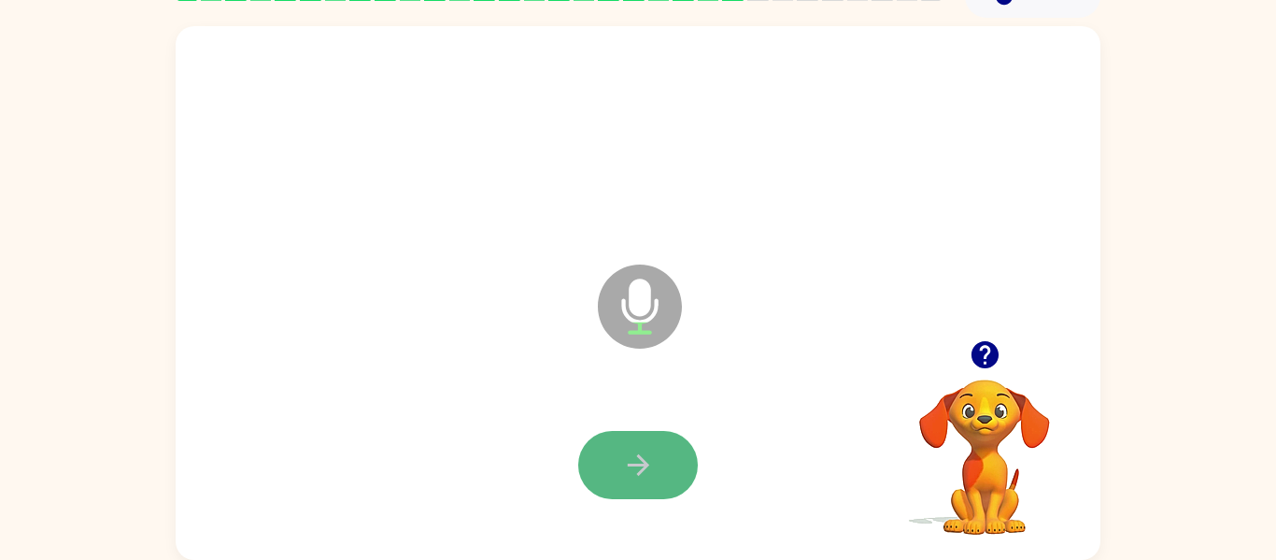
click at [641, 461] on icon "button" at bounding box center [637, 464] width 21 height 21
click at [651, 472] on icon "button" at bounding box center [638, 465] width 33 height 33
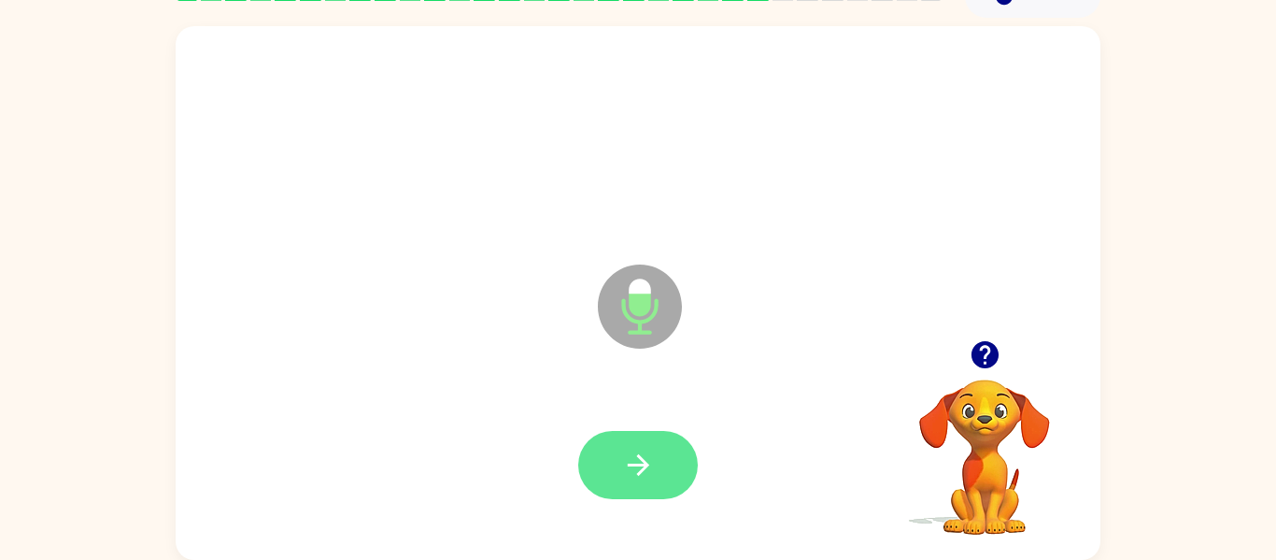
click at [610, 460] on button "button" at bounding box center [638, 465] width 120 height 68
click at [638, 455] on icon "button" at bounding box center [637, 464] width 21 height 21
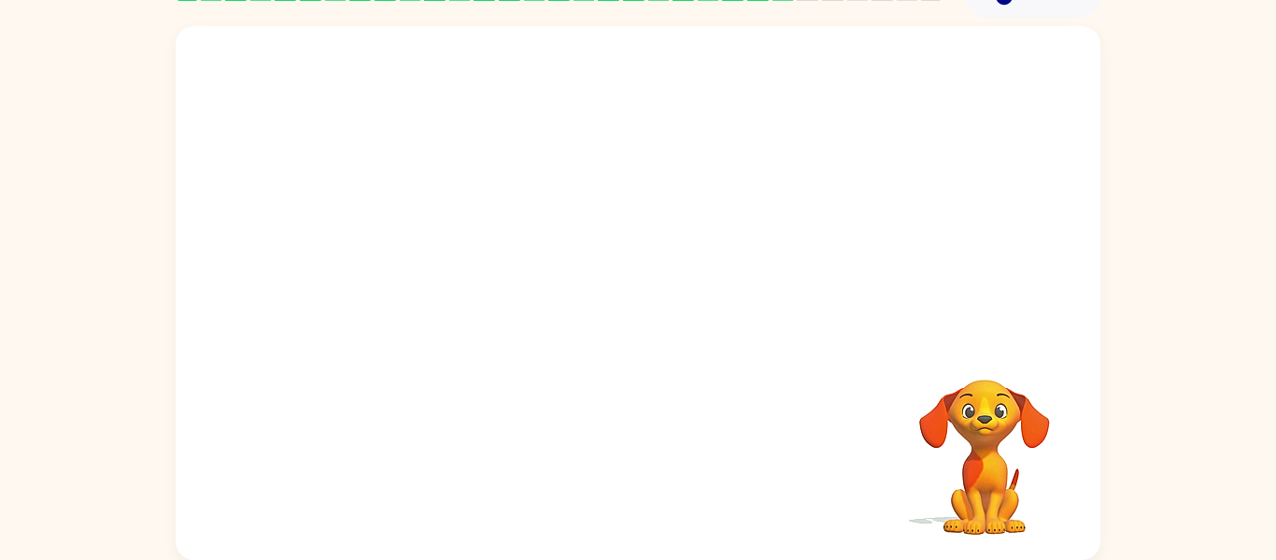
click at [0, 207] on div "Your browser must support playing .mp4 files to use Literably. Please try using…" at bounding box center [638, 289] width 1276 height 542
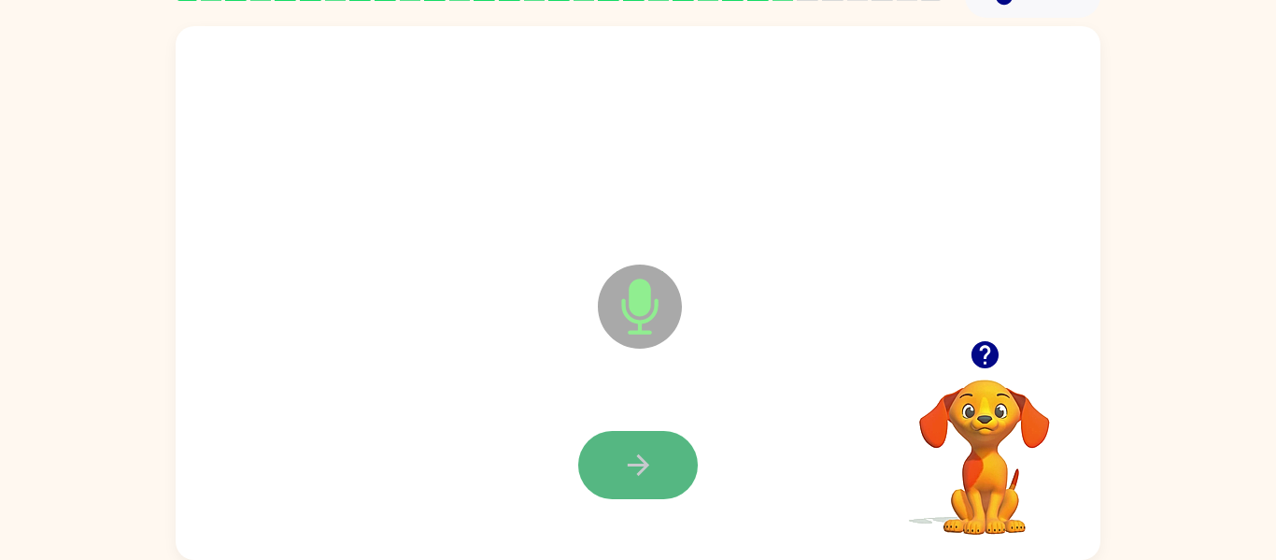
click at [612, 461] on button "button" at bounding box center [638, 465] width 120 height 68
click at [673, 445] on button "button" at bounding box center [638, 465] width 120 height 68
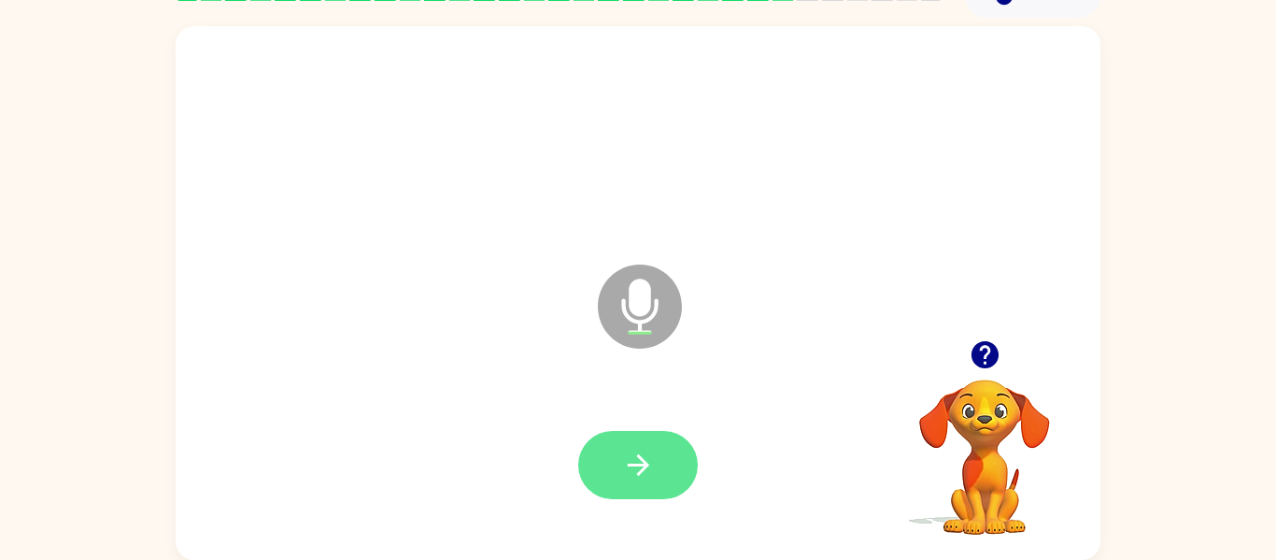
click at [659, 462] on button "button" at bounding box center [638, 465] width 120 height 68
click at [666, 449] on button "button" at bounding box center [638, 465] width 120 height 68
click at [664, 478] on button "button" at bounding box center [638, 465] width 120 height 68
click at [645, 436] on button "button" at bounding box center [638, 465] width 120 height 68
click at [634, 458] on icon "button" at bounding box center [638, 465] width 33 height 33
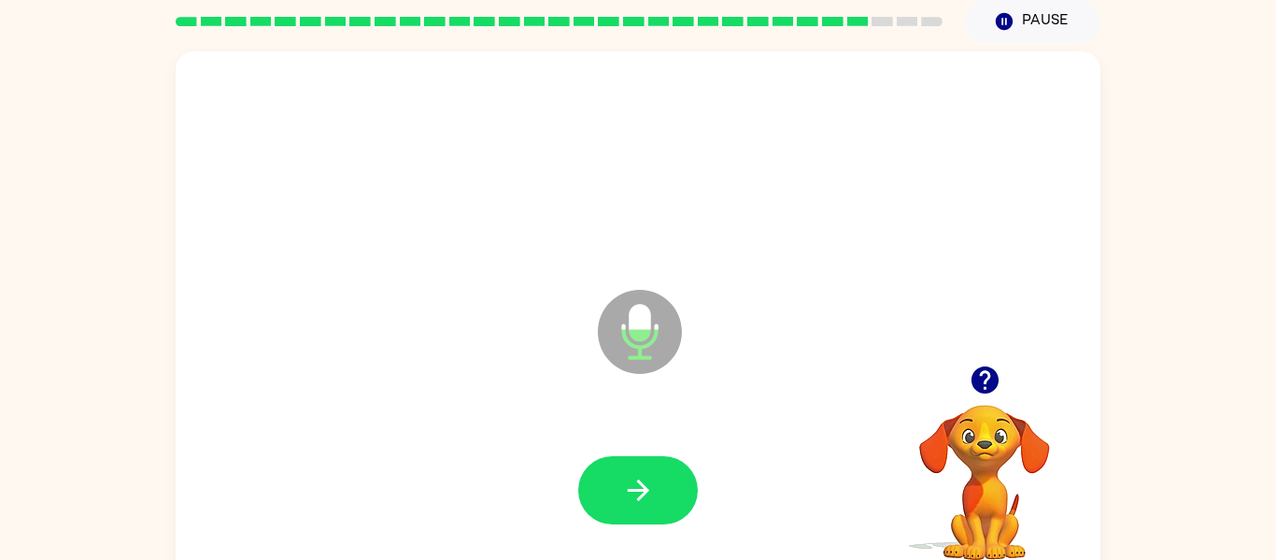
scroll to position [75, 0]
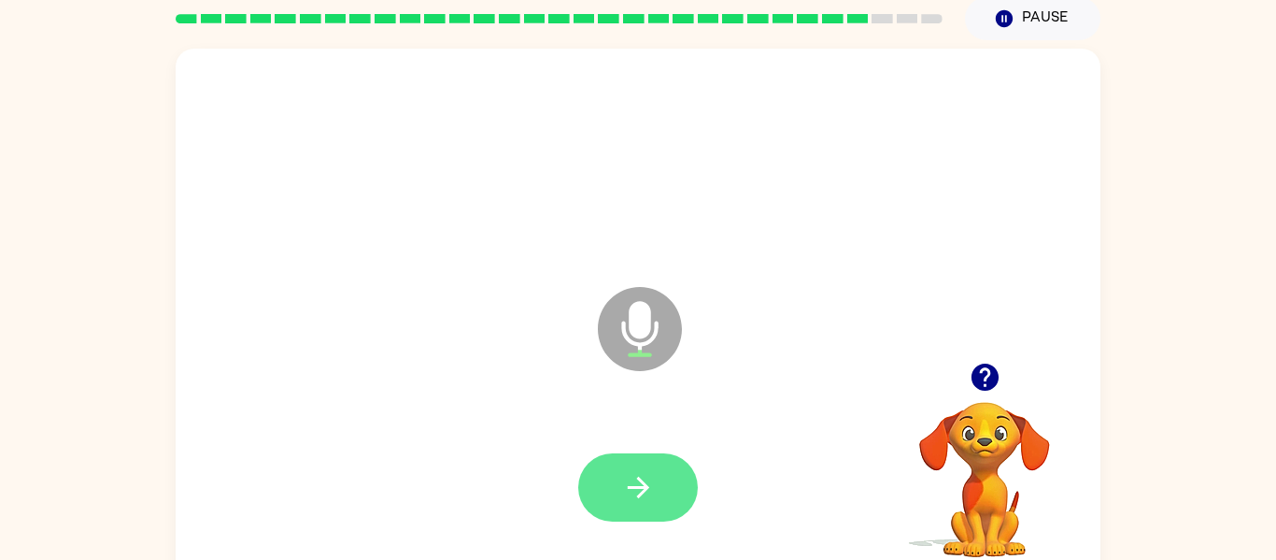
click at [633, 485] on icon "button" at bounding box center [638, 487] width 33 height 33
click at [638, 491] on icon "button" at bounding box center [638, 487] width 33 height 33
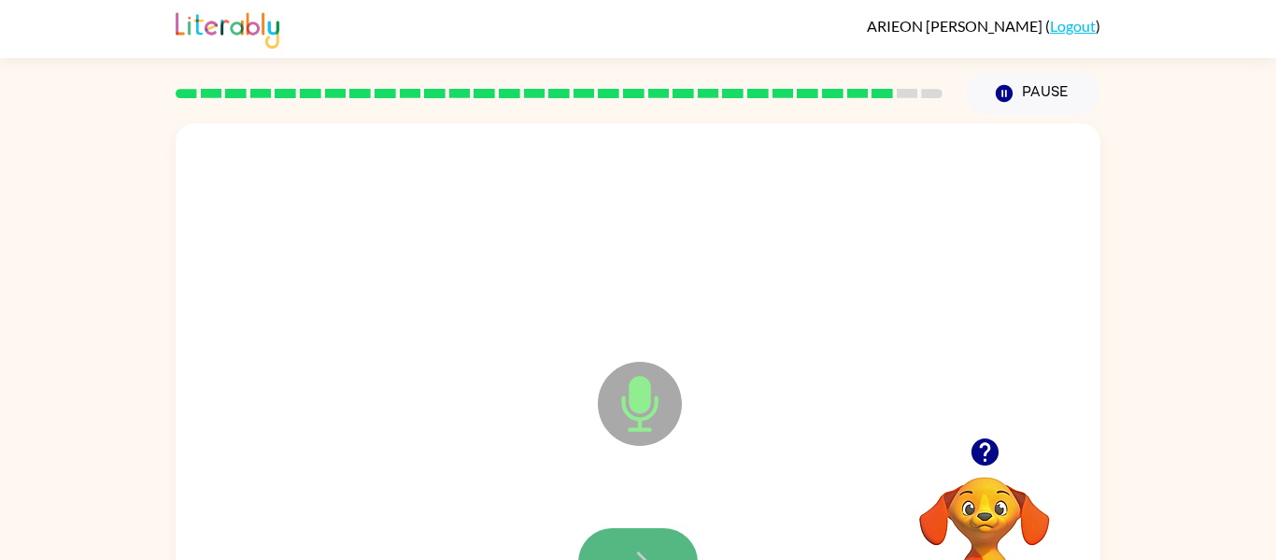
click at [639, 537] on button "button" at bounding box center [638, 562] width 120 height 68
click at [636, 524] on div at bounding box center [638, 562] width 888 height 153
click at [633, 537] on button "button" at bounding box center [638, 562] width 120 height 68
click at [621, 538] on button "button" at bounding box center [638, 562] width 120 height 68
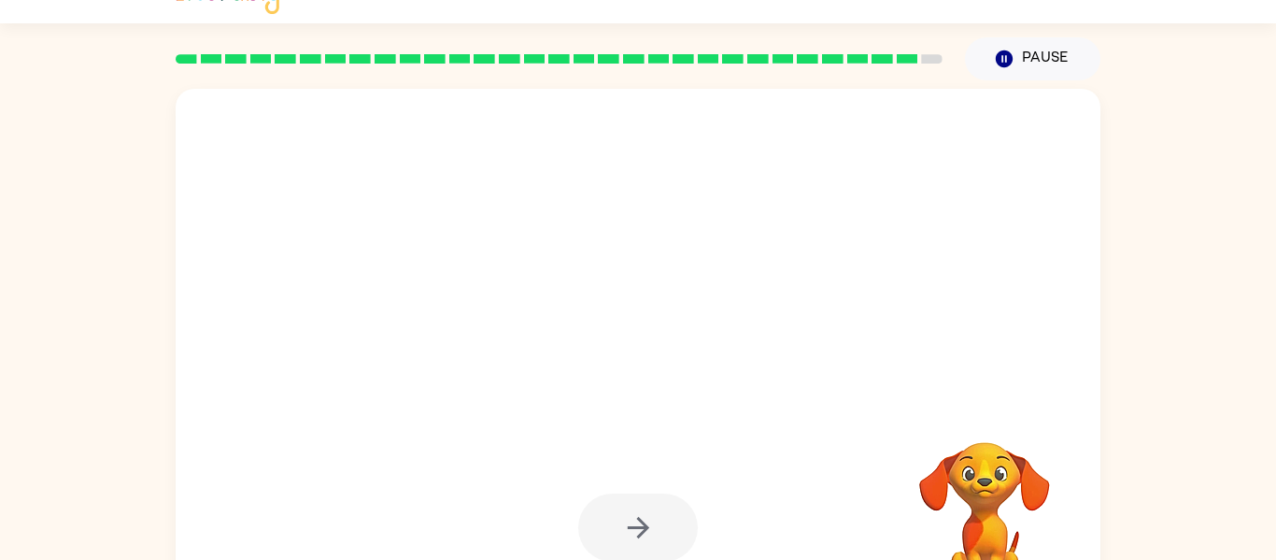
scroll to position [37, 0]
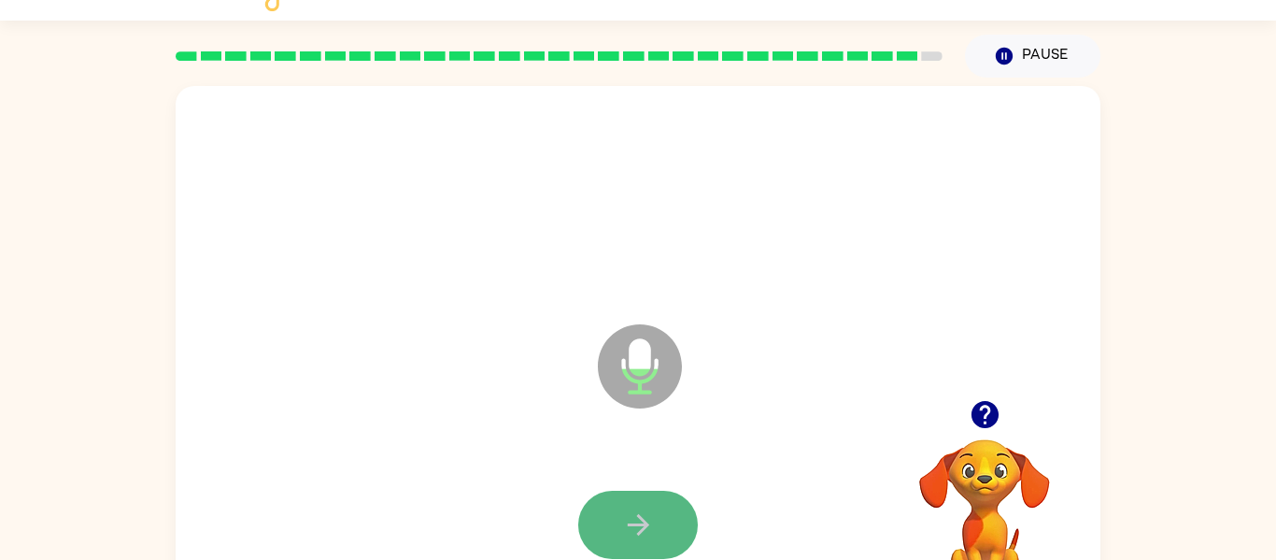
click at [658, 511] on button "button" at bounding box center [638, 525] width 120 height 68
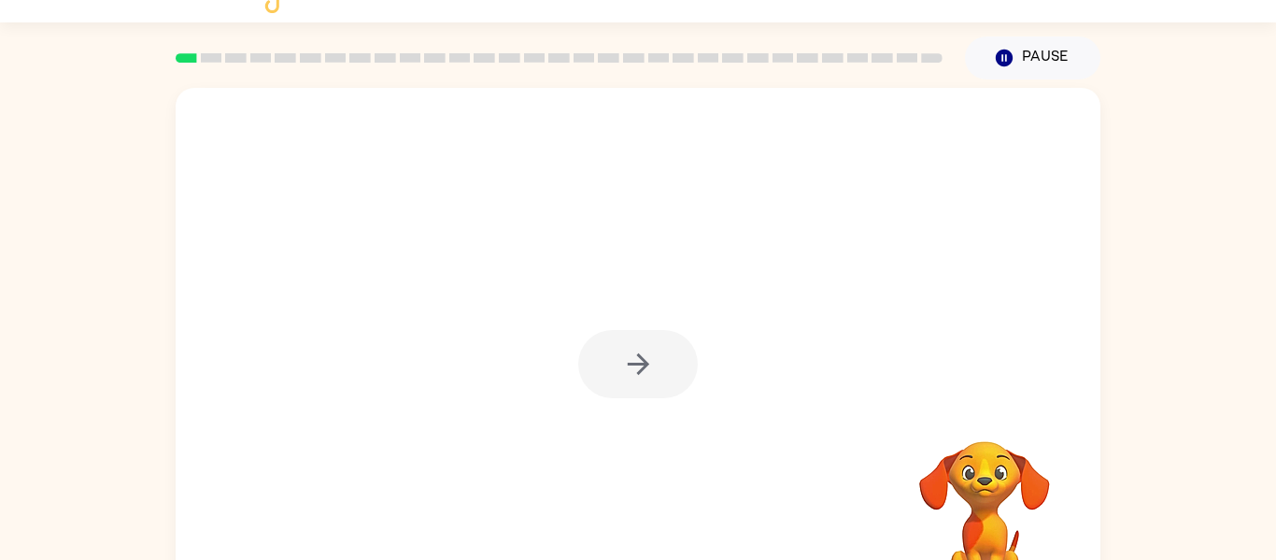
scroll to position [37, 0]
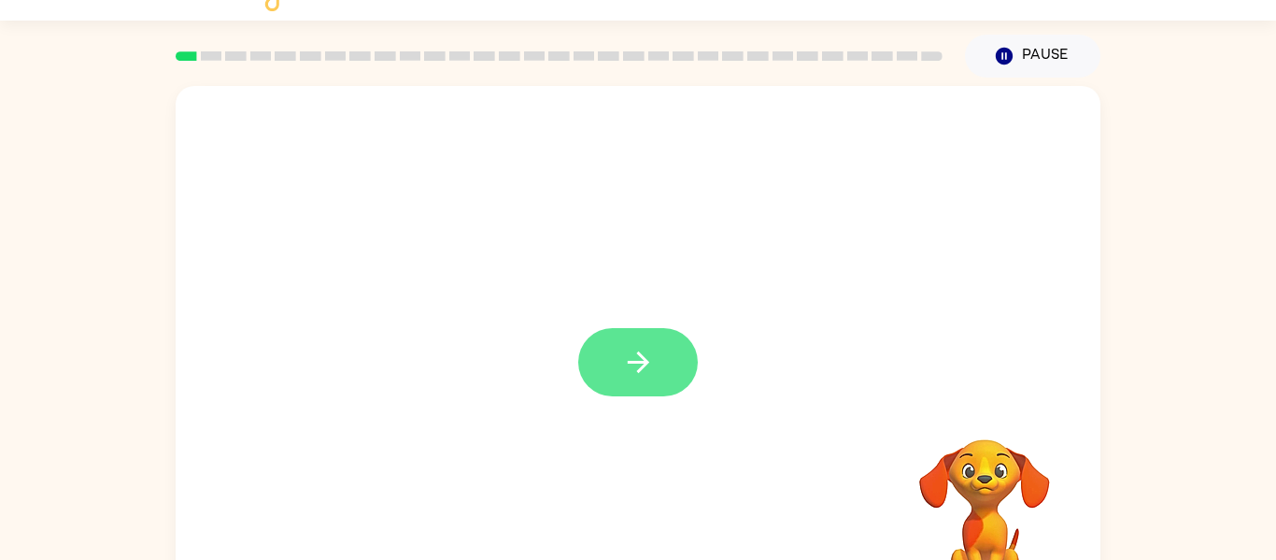
click at [663, 373] on button "button" at bounding box center [638, 362] width 120 height 68
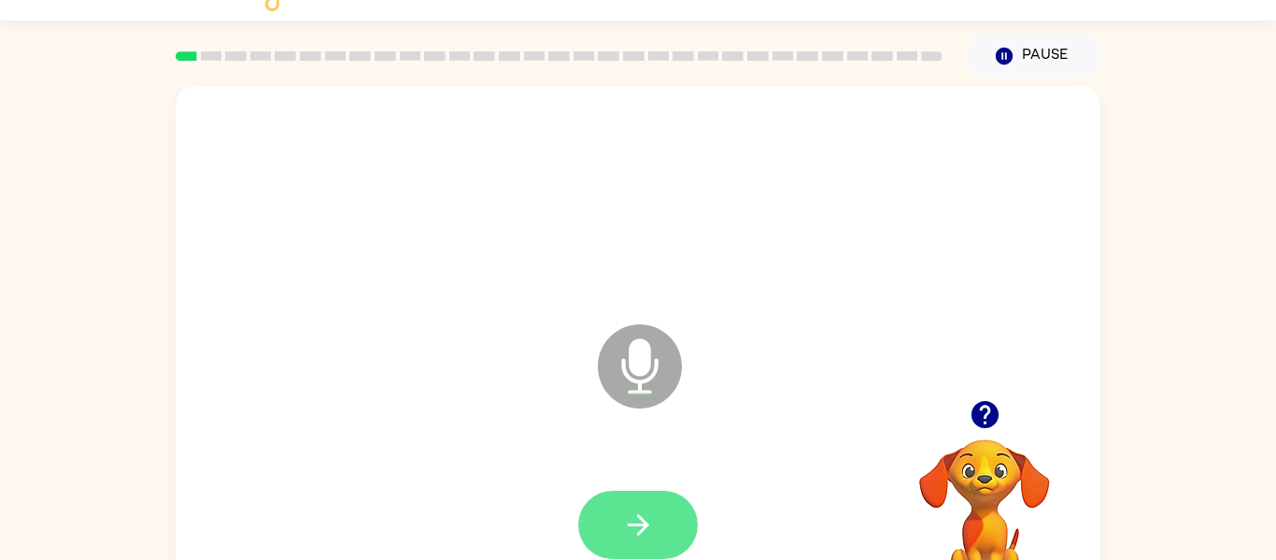
click at [635, 517] on icon "button" at bounding box center [638, 524] width 33 height 33
click at [650, 536] on icon "button" at bounding box center [638, 524] width 33 height 33
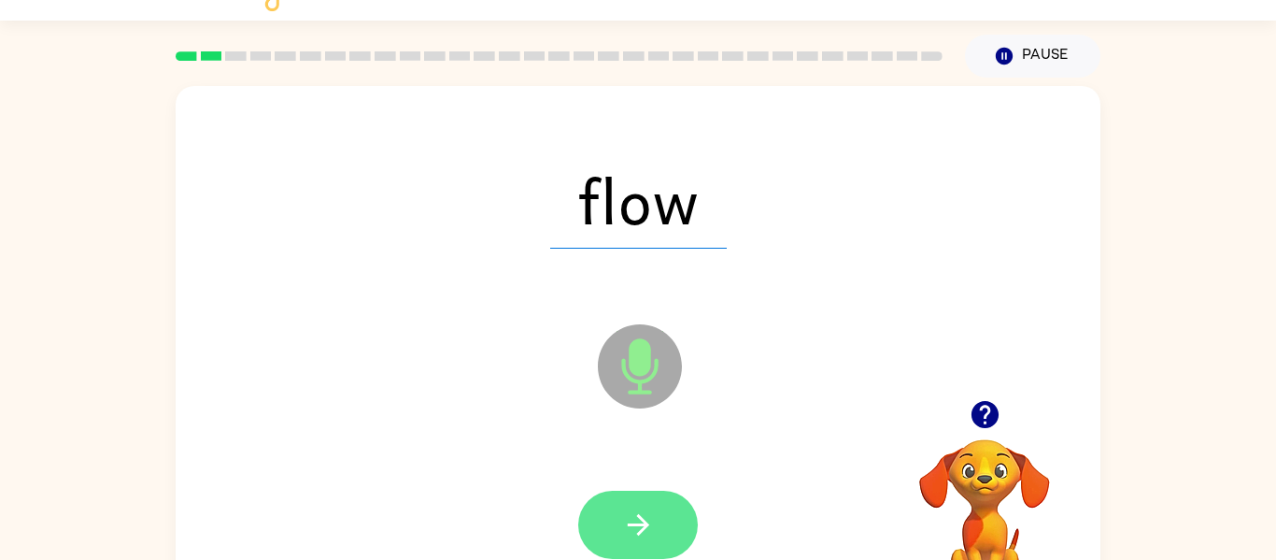
click at [643, 534] on icon "button" at bounding box center [638, 524] width 33 height 33
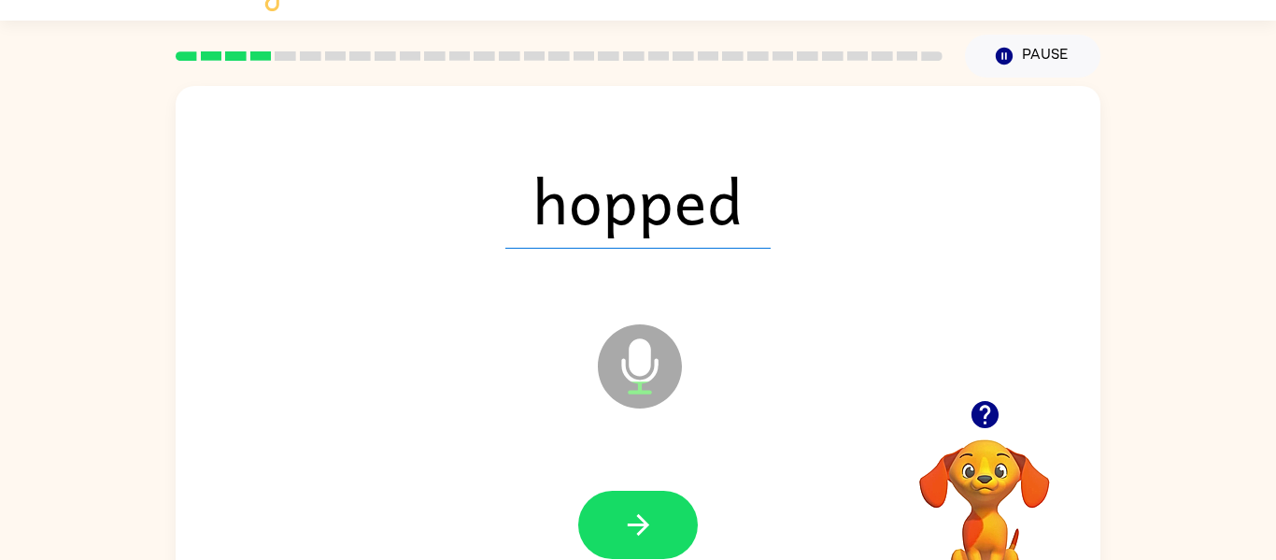
click at [636, 508] on icon "button" at bounding box center [638, 524] width 33 height 33
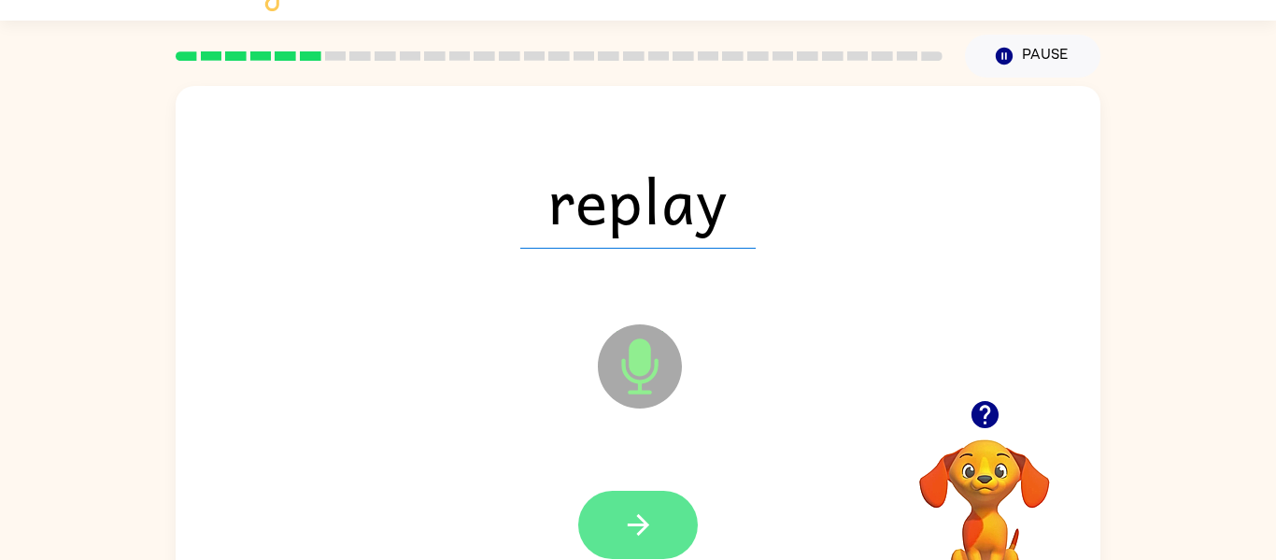
click at [640, 512] on icon "button" at bounding box center [638, 524] width 33 height 33
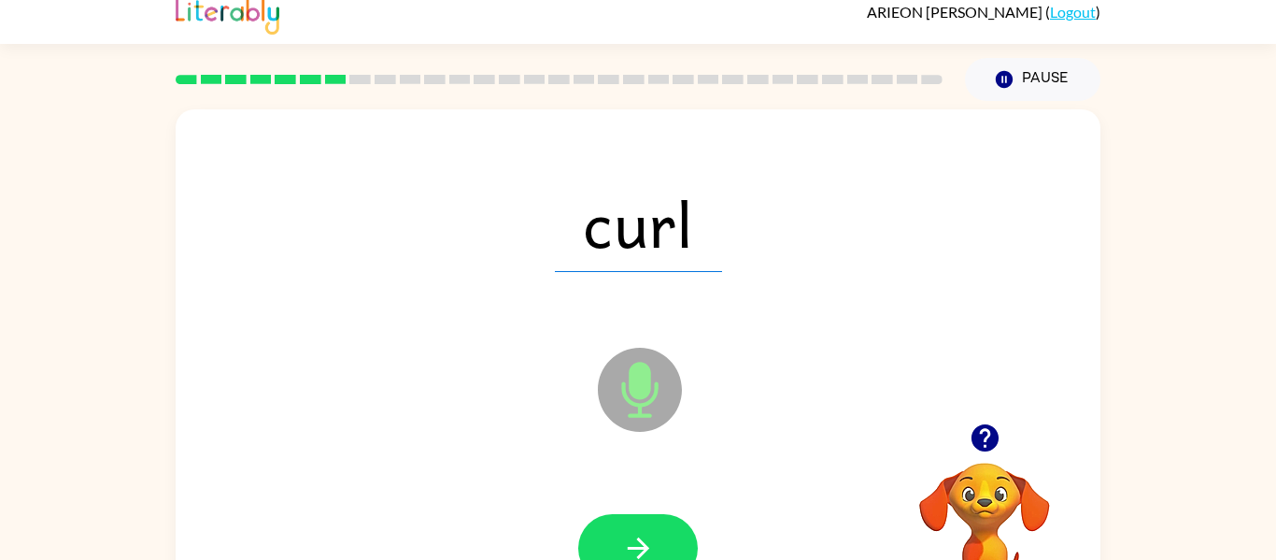
scroll to position [97, 0]
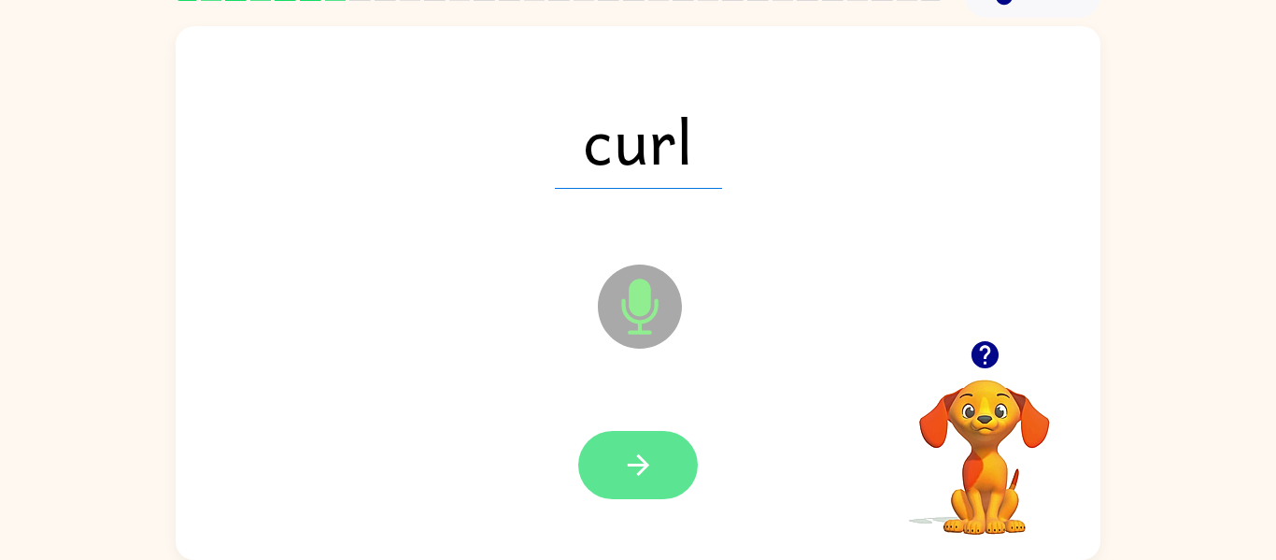
click at [602, 467] on button "button" at bounding box center [638, 465] width 120 height 68
click at [621, 480] on div at bounding box center [638, 465] width 120 height 68
click at [626, 488] on div at bounding box center [638, 465] width 120 height 68
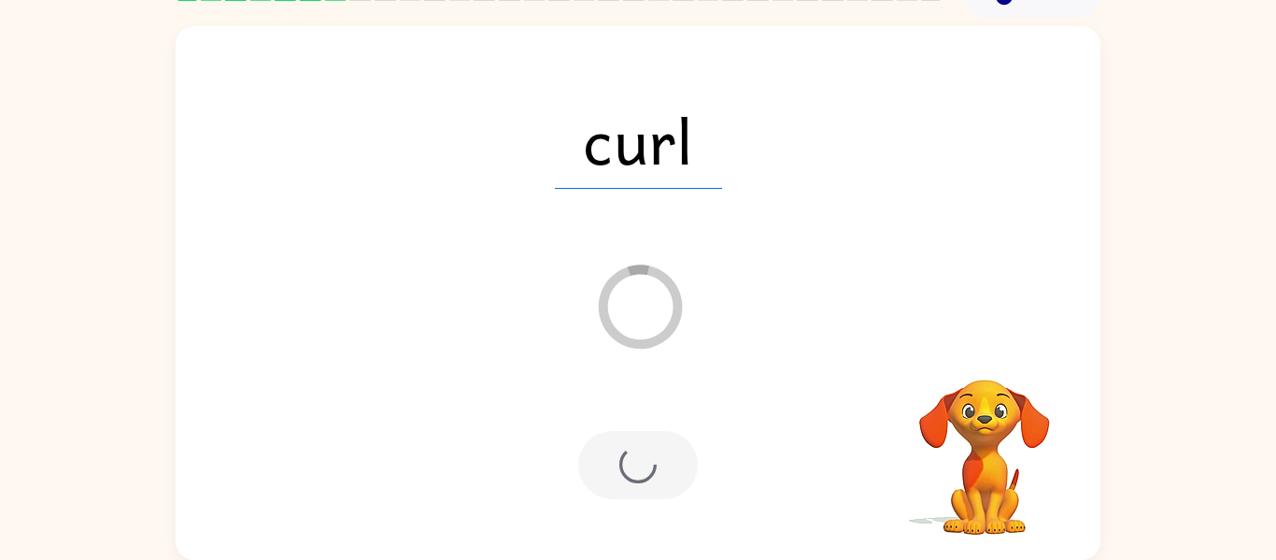
click at [625, 481] on div at bounding box center [638, 465] width 120 height 68
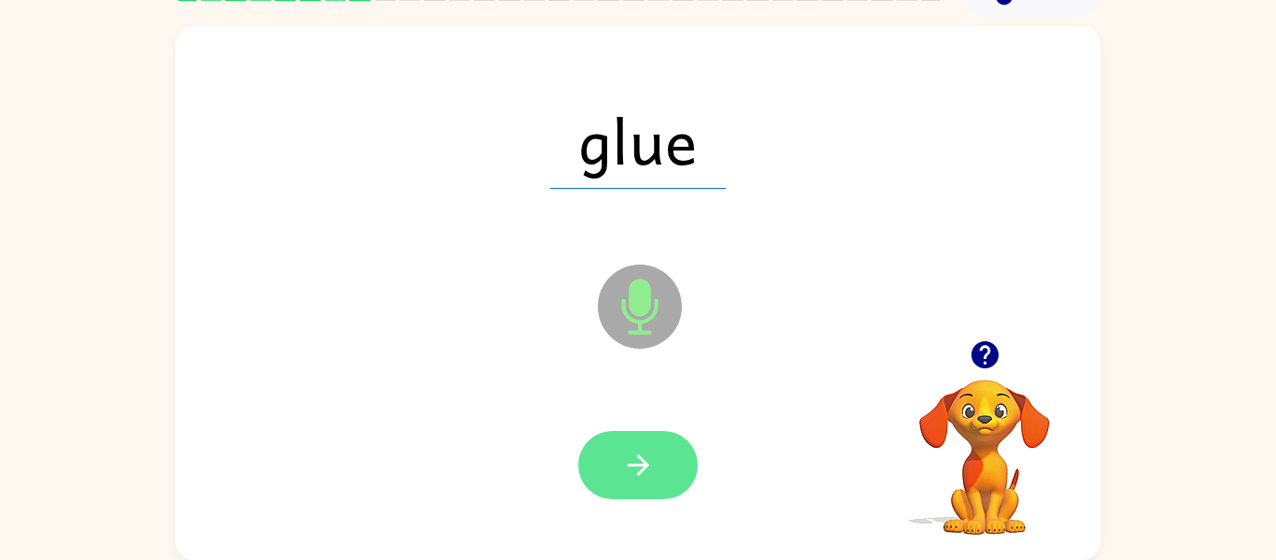
click at [612, 494] on button "button" at bounding box center [638, 465] width 120 height 68
click at [602, 482] on div at bounding box center [638, 465] width 120 height 68
click at [664, 472] on button "button" at bounding box center [638, 465] width 120 height 68
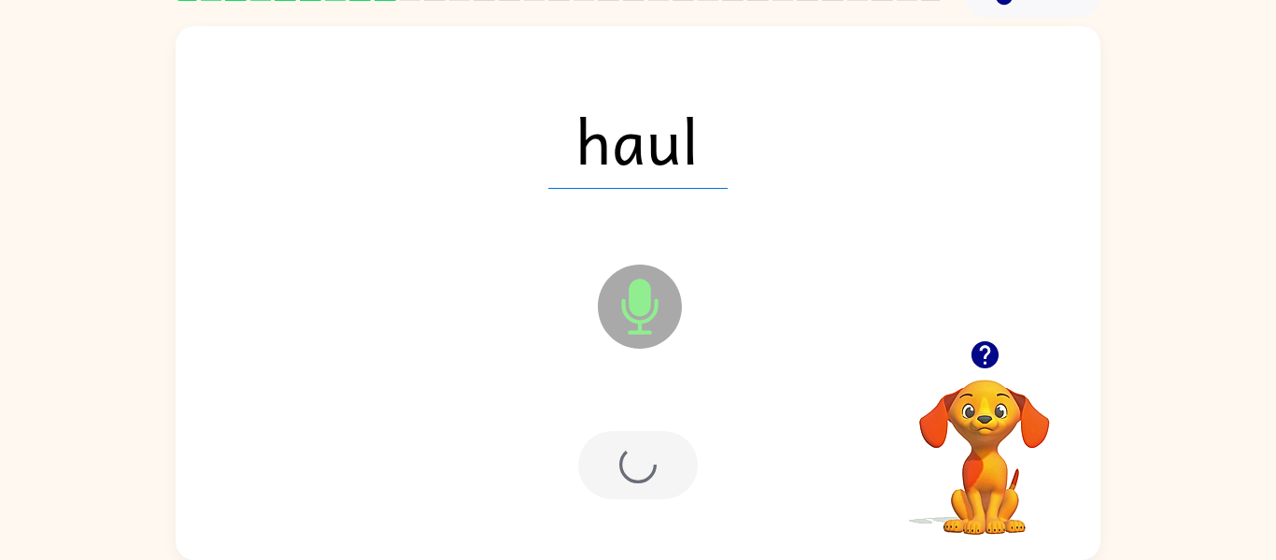
click at [632, 480] on div at bounding box center [638, 465] width 120 height 68
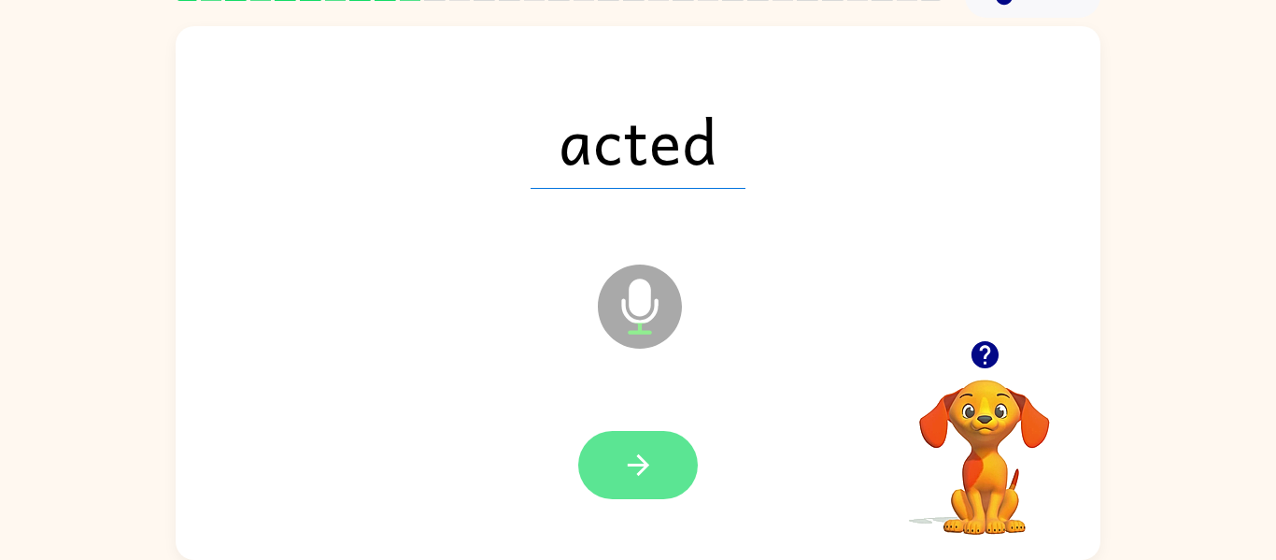
click at [640, 468] on icon "button" at bounding box center [638, 465] width 33 height 33
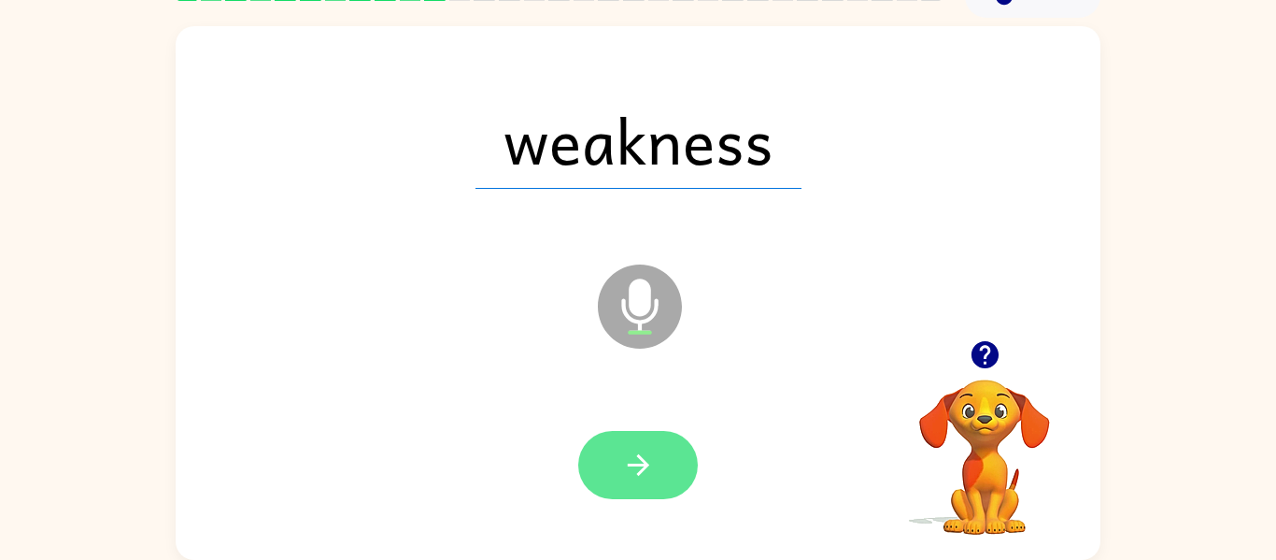
click at [675, 495] on button "button" at bounding box center [638, 465] width 120 height 68
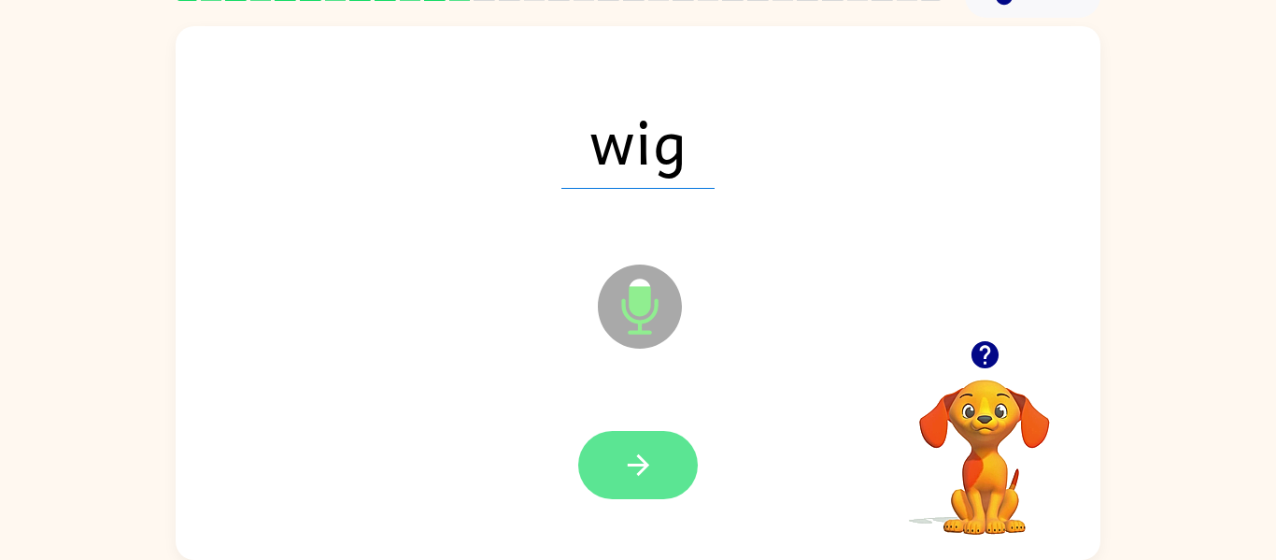
click at [640, 478] on icon "button" at bounding box center [638, 465] width 33 height 33
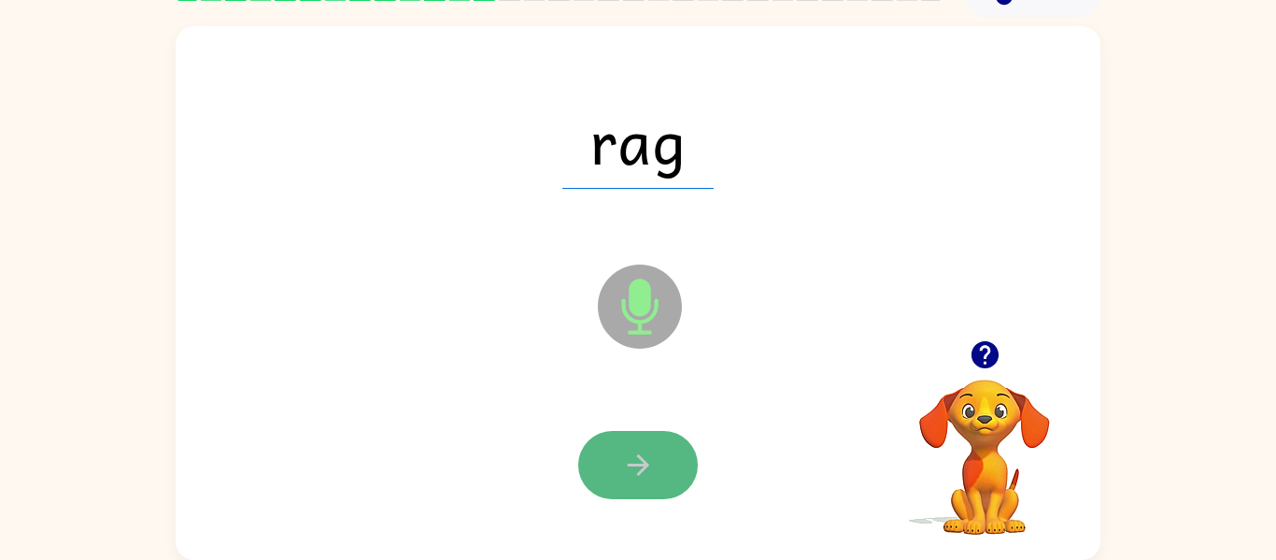
click at [672, 476] on button "button" at bounding box center [638, 465] width 120 height 68
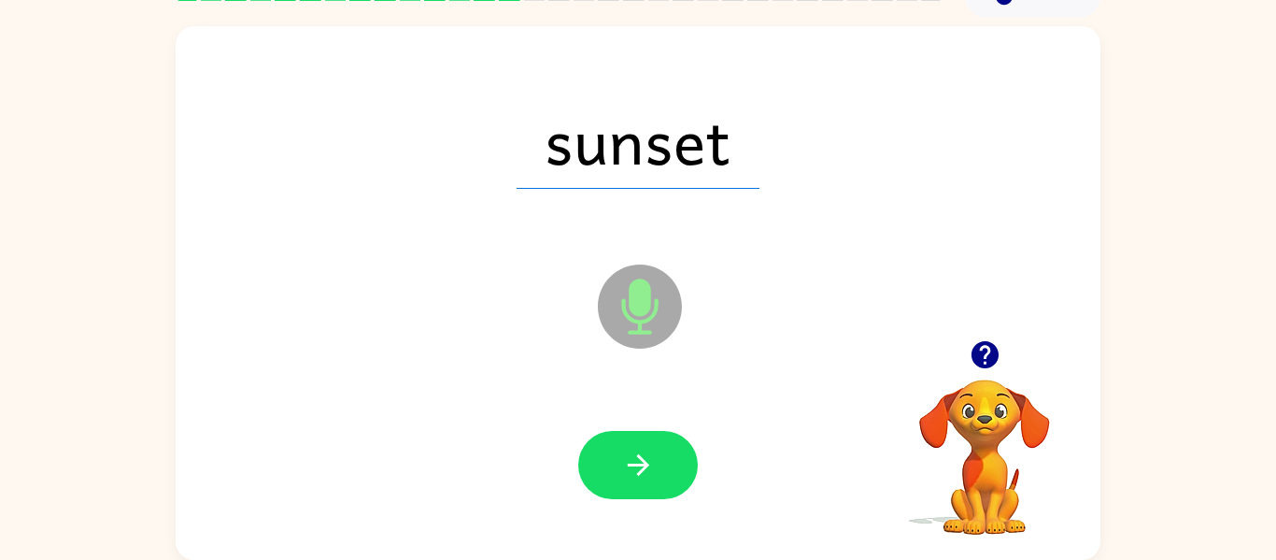
click at [645, 520] on div at bounding box center [638, 465] width 888 height 153
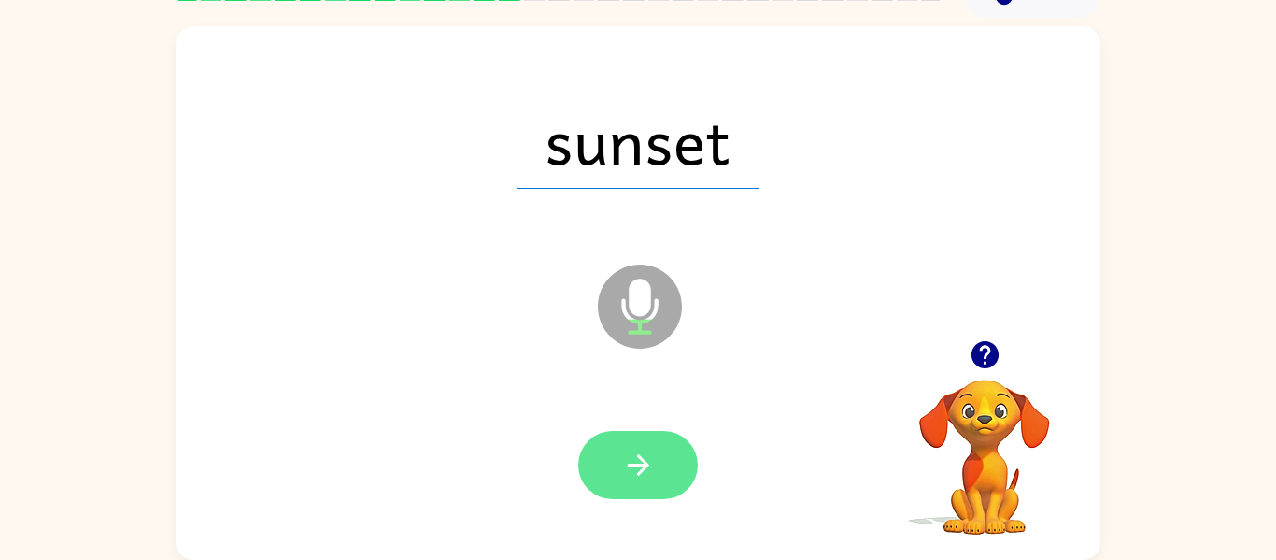
click at [656, 478] on button "button" at bounding box center [638, 465] width 120 height 68
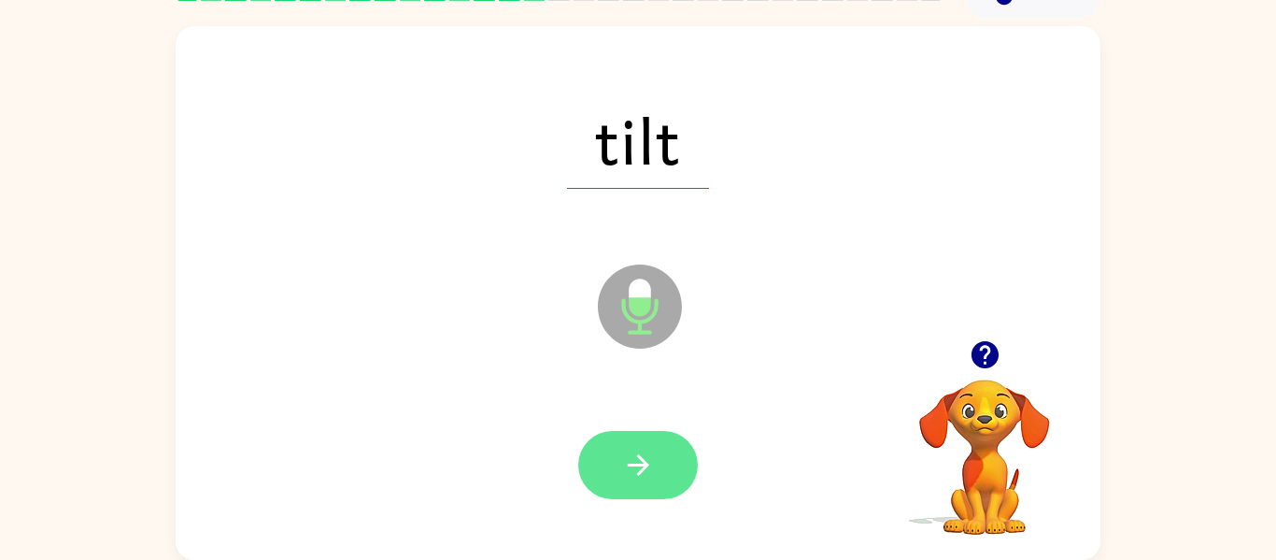
click at [658, 467] on button "button" at bounding box center [638, 465] width 120 height 68
click at [666, 478] on button "button" at bounding box center [638, 465] width 120 height 68
click at [646, 482] on button "button" at bounding box center [638, 465] width 120 height 68
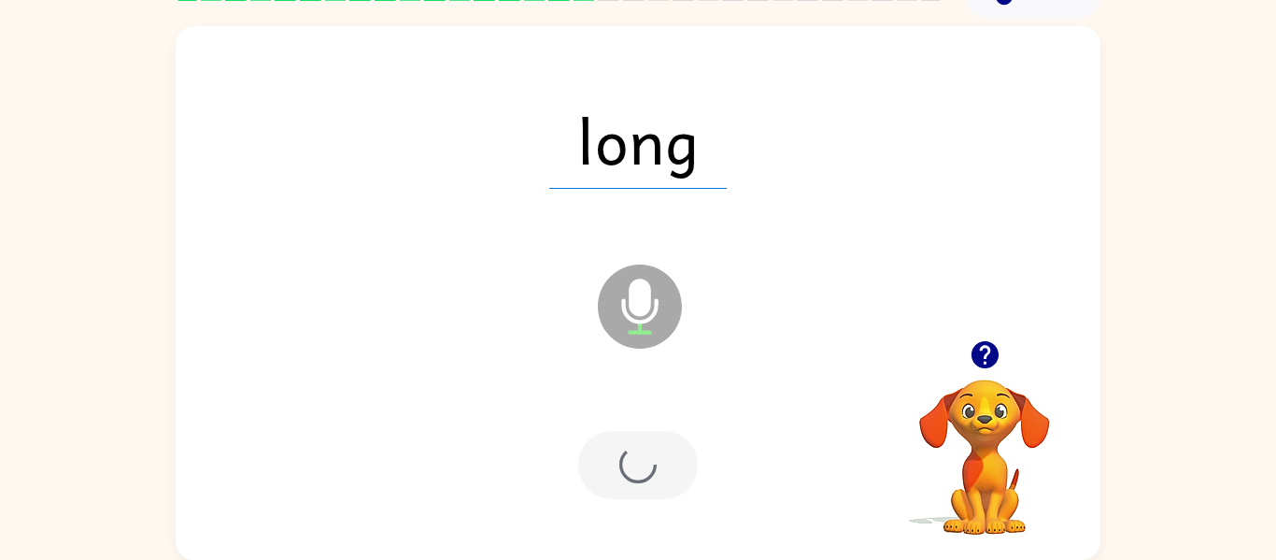
click at [675, 466] on div at bounding box center [638, 465] width 120 height 68
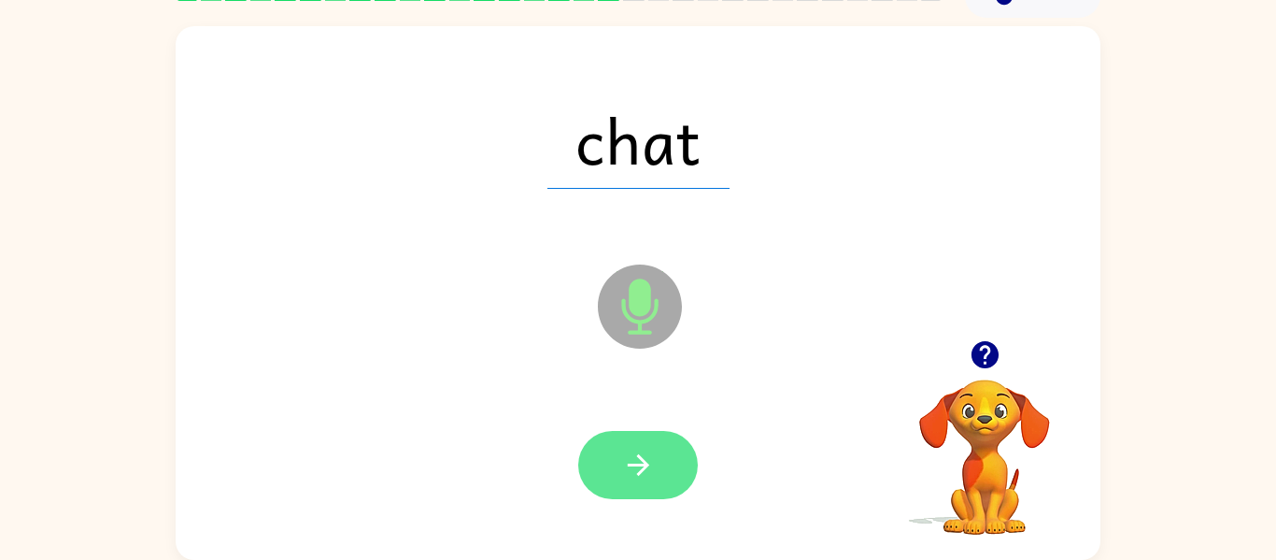
click at [658, 445] on button "button" at bounding box center [638, 465] width 120 height 68
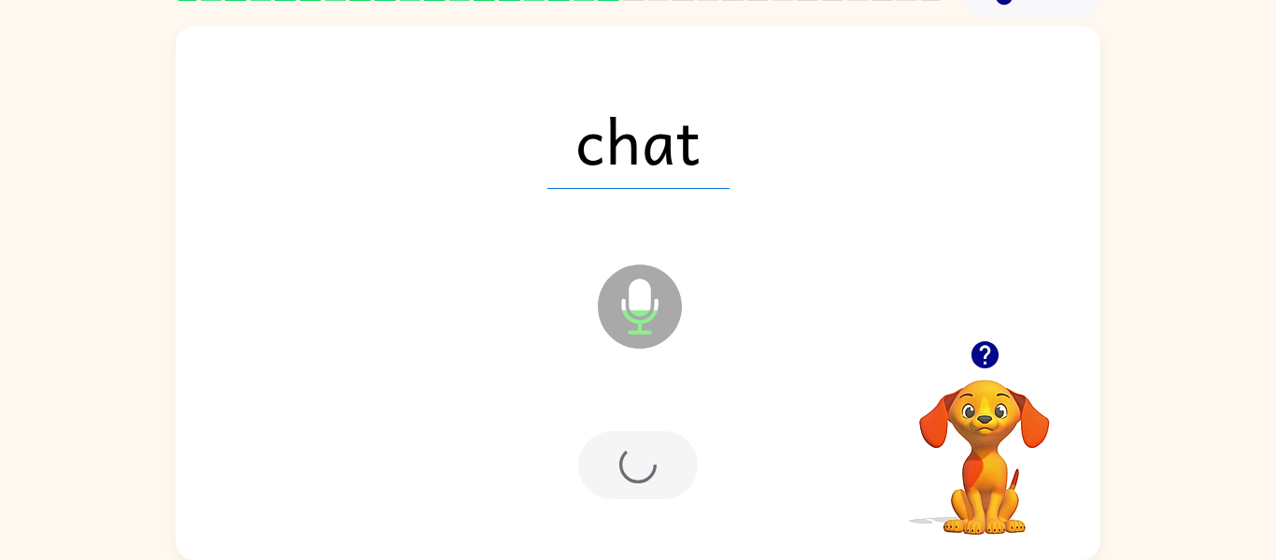
click at [646, 466] on div at bounding box center [638, 465] width 120 height 68
click at [644, 471] on div at bounding box center [638, 465] width 120 height 68
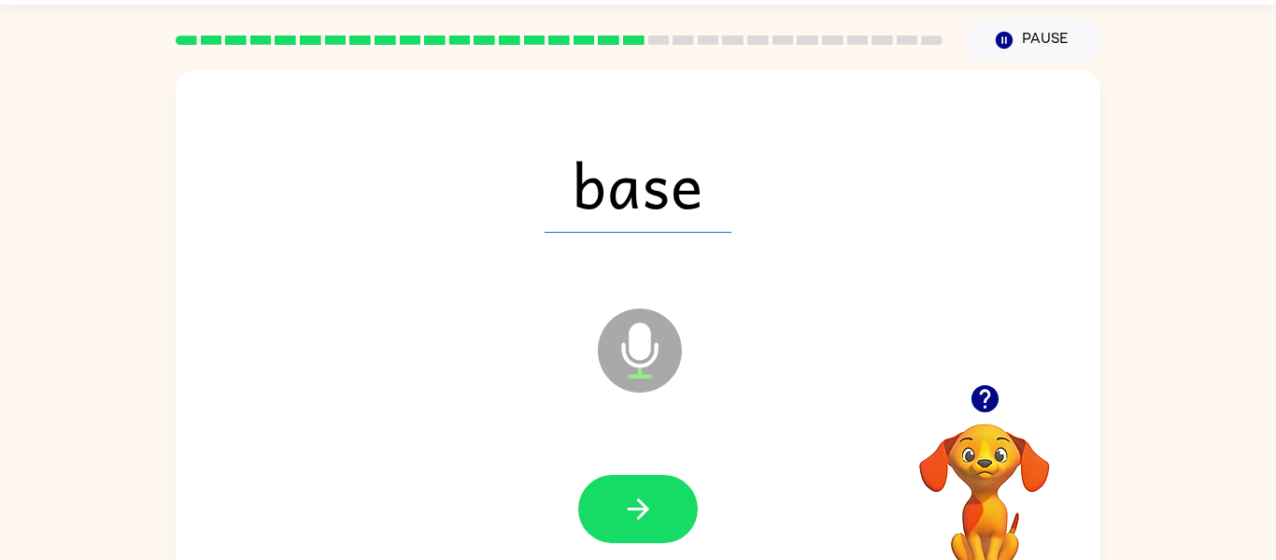
scroll to position [50, 0]
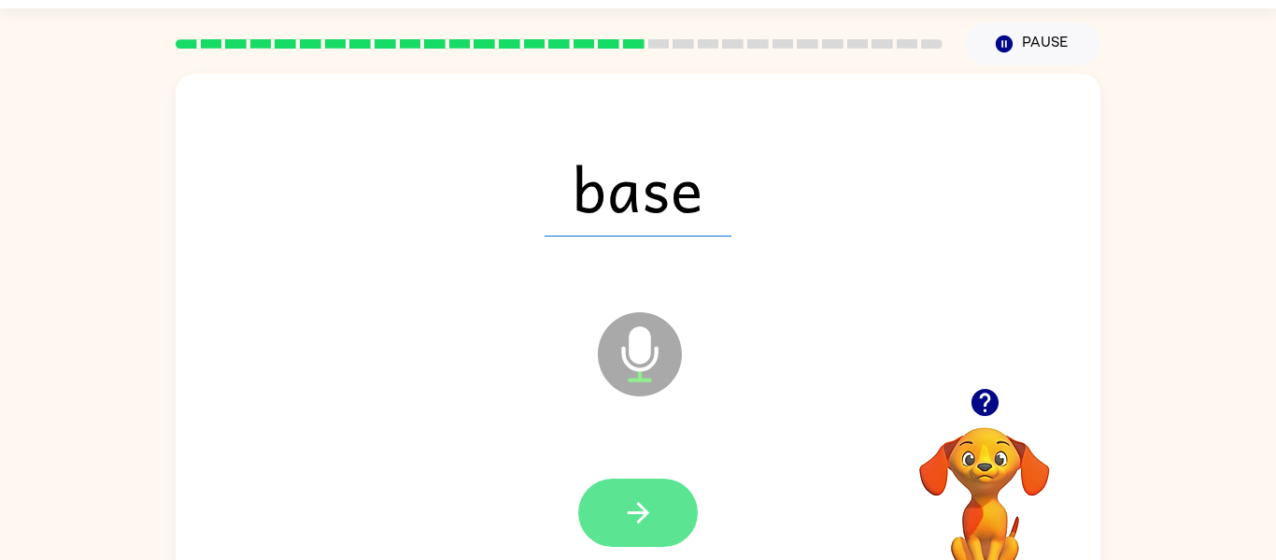
click at [634, 510] on icon "button" at bounding box center [638, 512] width 33 height 33
click at [630, 515] on div at bounding box center [638, 512] width 120 height 68
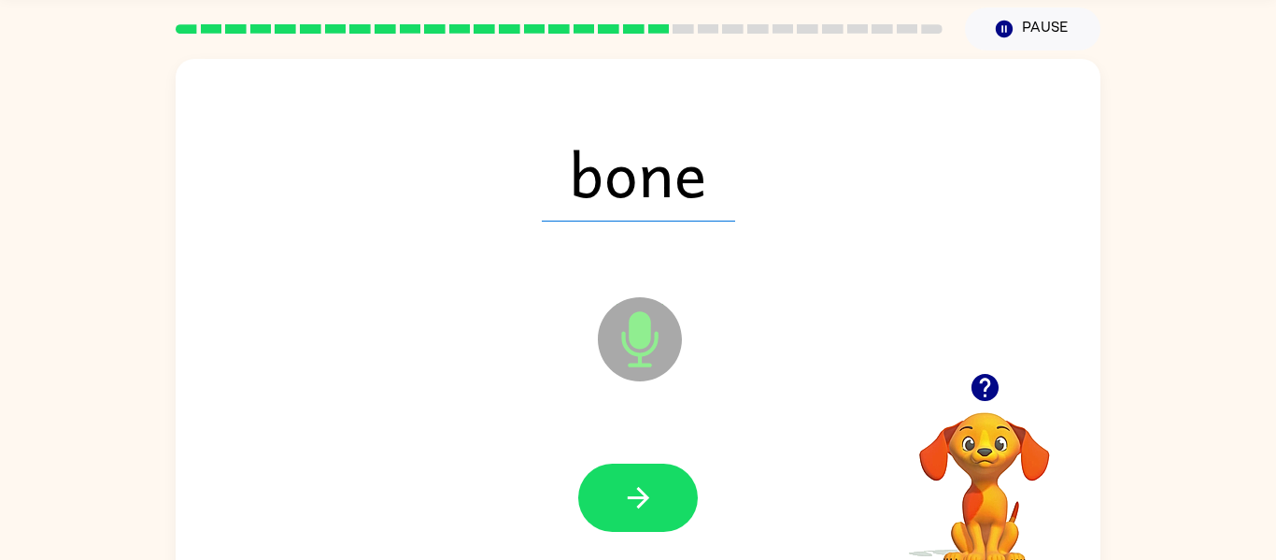
scroll to position [69, 0]
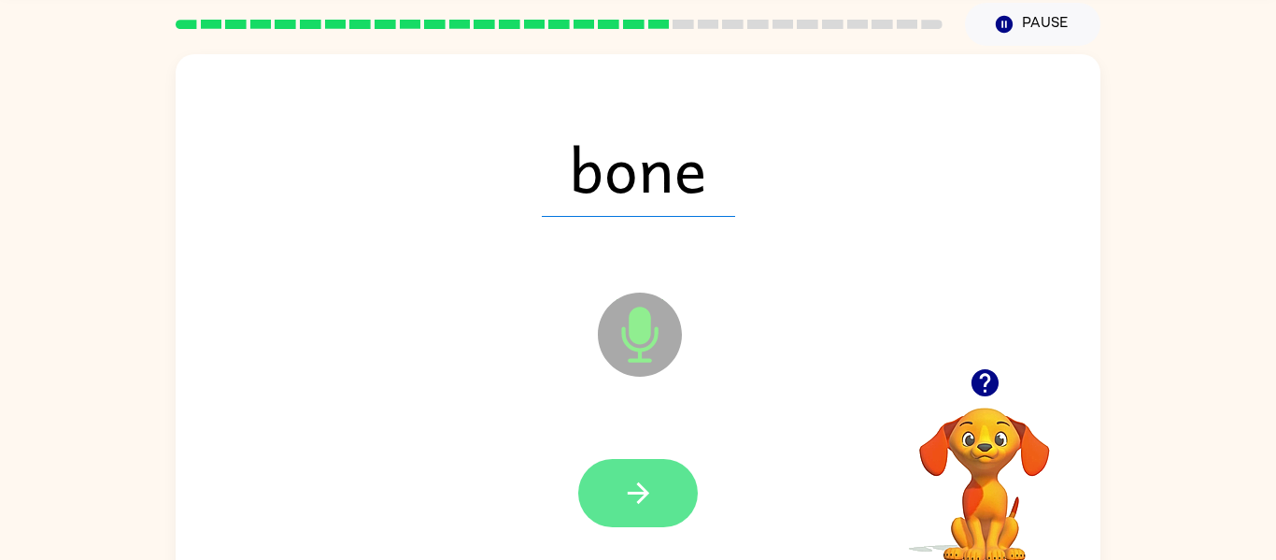
click at [663, 500] on button "button" at bounding box center [638, 493] width 120 height 68
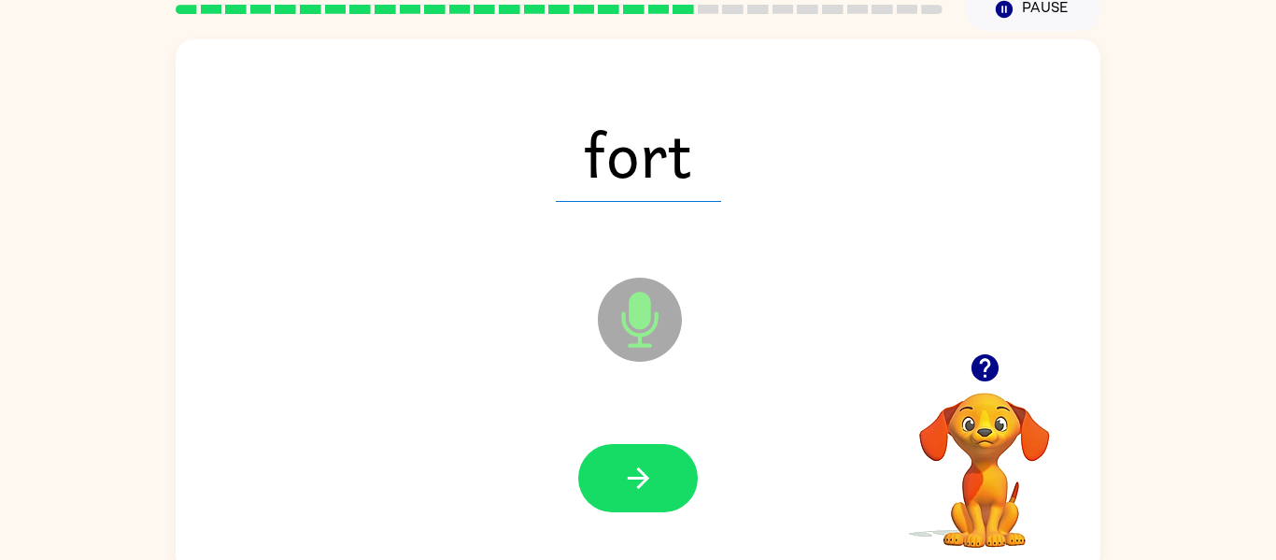
scroll to position [97, 0]
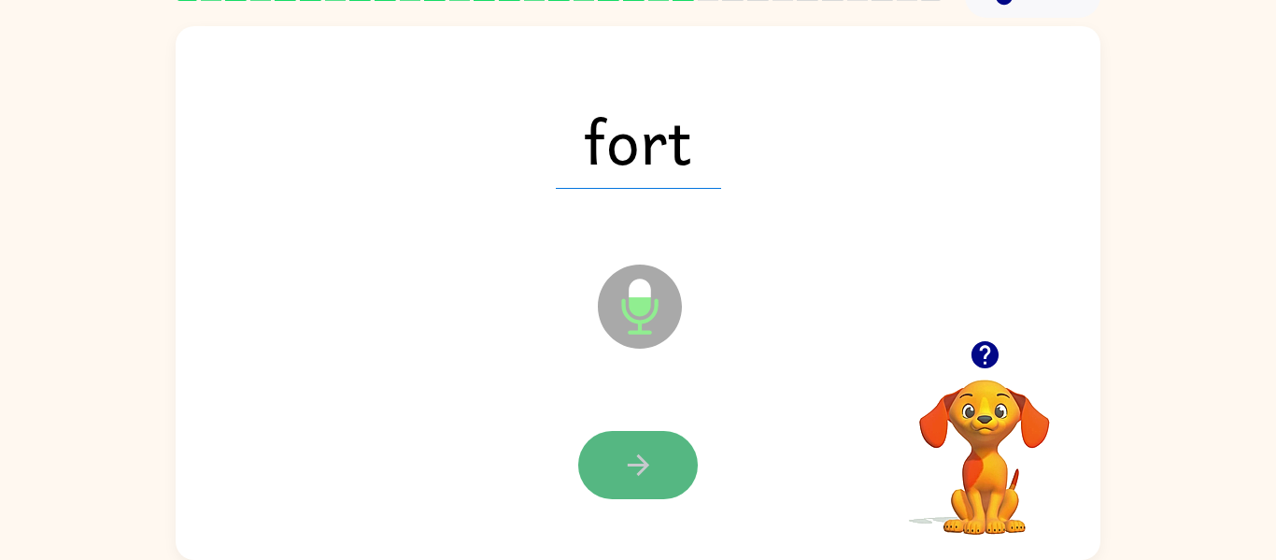
click at [663, 476] on button "button" at bounding box center [638, 465] width 120 height 68
click at [652, 491] on div at bounding box center [638, 465] width 120 height 68
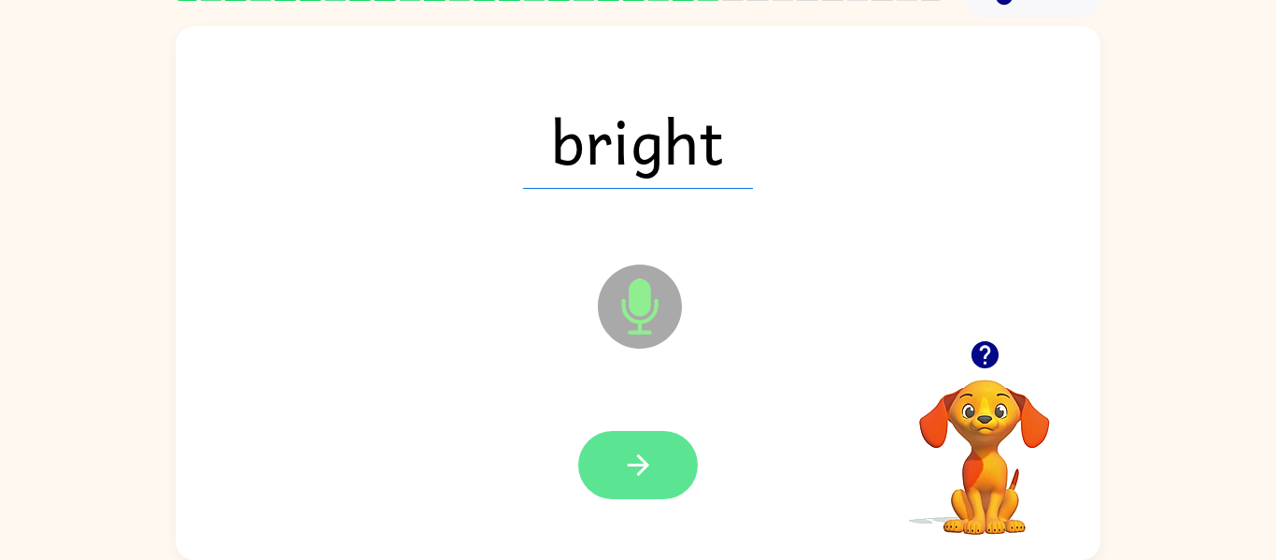
click at [601, 472] on button "button" at bounding box center [638, 465] width 120 height 68
click at [649, 469] on div at bounding box center [638, 465] width 120 height 68
click at [651, 459] on icon "button" at bounding box center [638, 465] width 33 height 33
click at [665, 497] on button "button" at bounding box center [638, 465] width 120 height 68
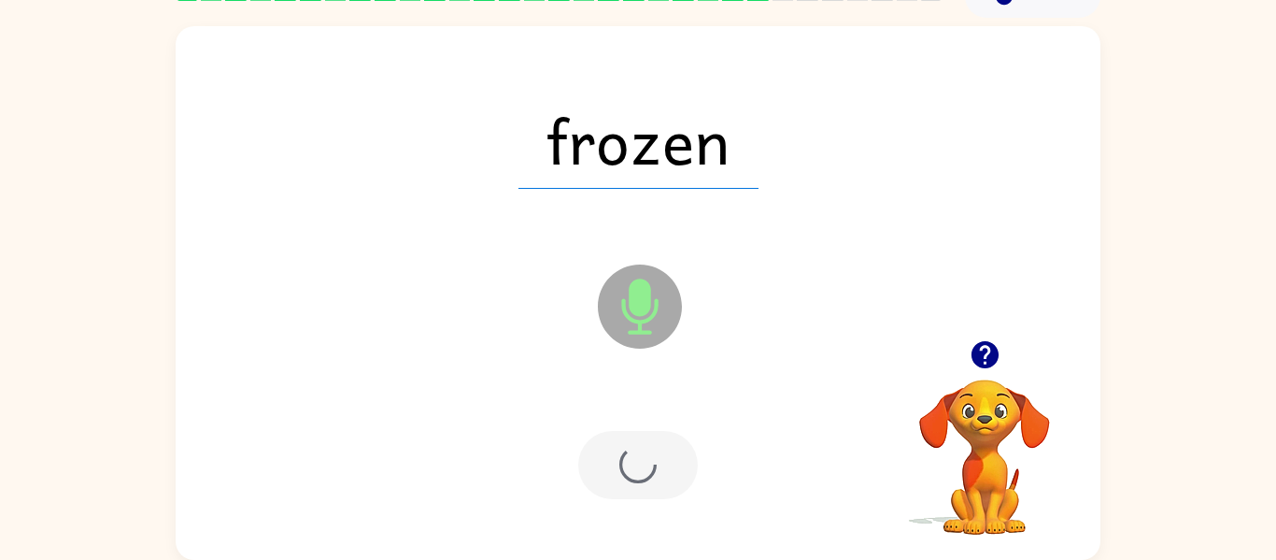
click at [677, 465] on div at bounding box center [638, 465] width 120 height 68
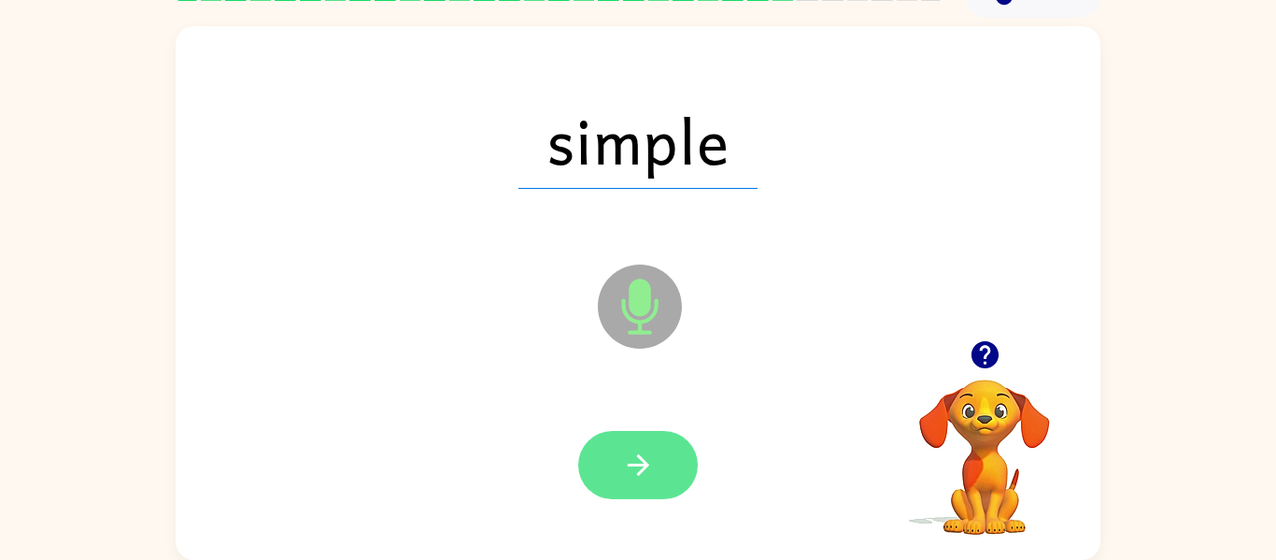
click at [681, 466] on button "button" at bounding box center [638, 465] width 120 height 68
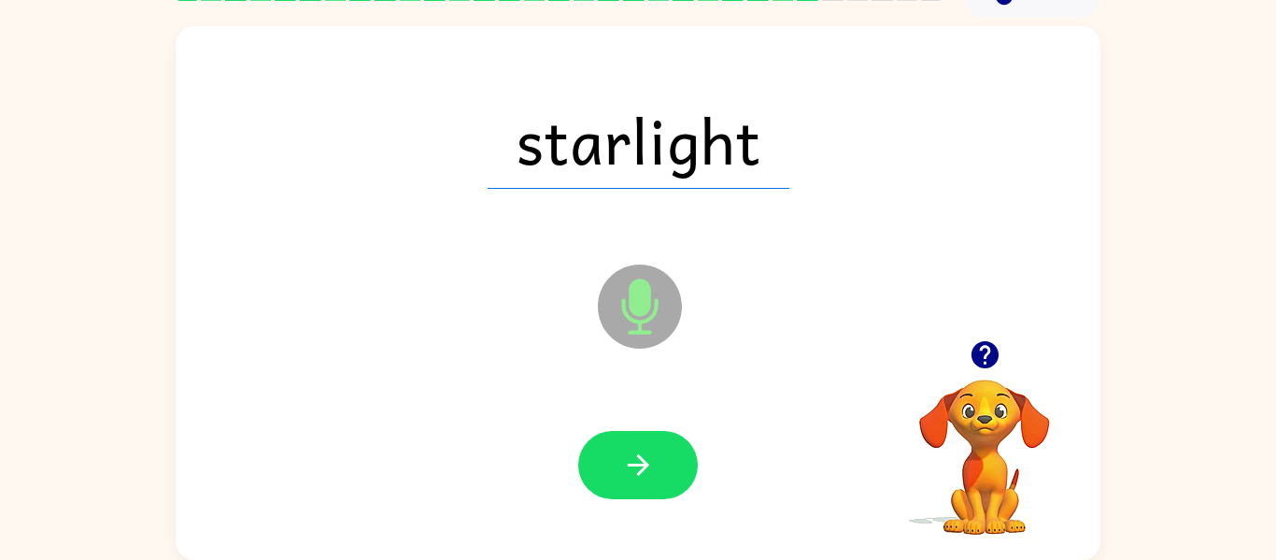
click at [633, 517] on div at bounding box center [638, 465] width 888 height 153
click at [636, 481] on button "button" at bounding box center [638, 465] width 120 height 68
click at [651, 478] on div at bounding box center [638, 465] width 120 height 68
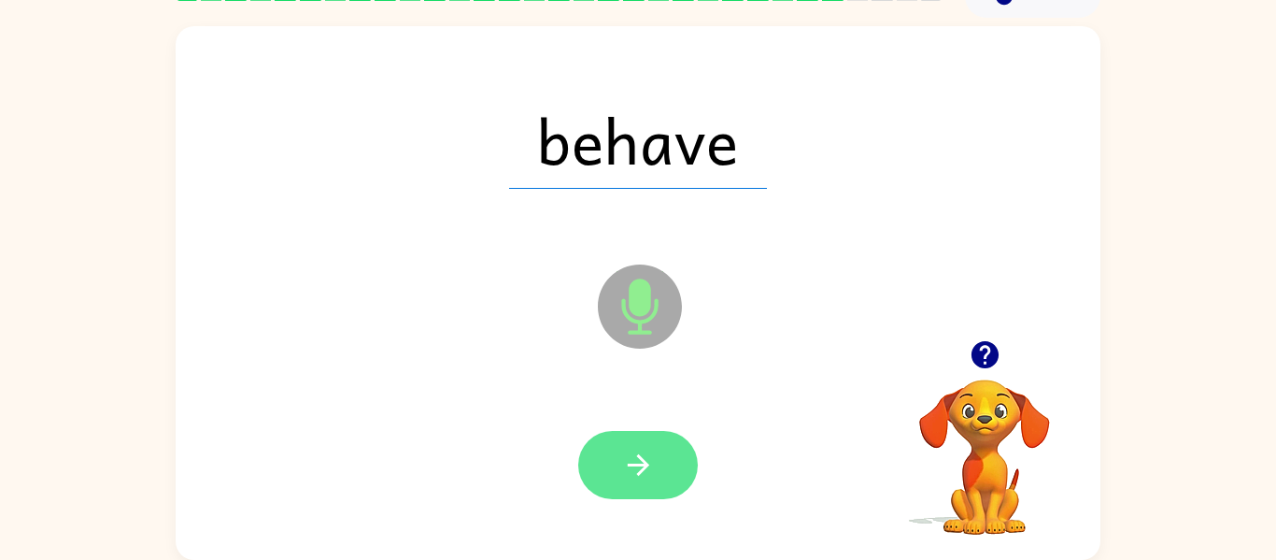
click at [648, 464] on icon "button" at bounding box center [637, 464] width 21 height 21
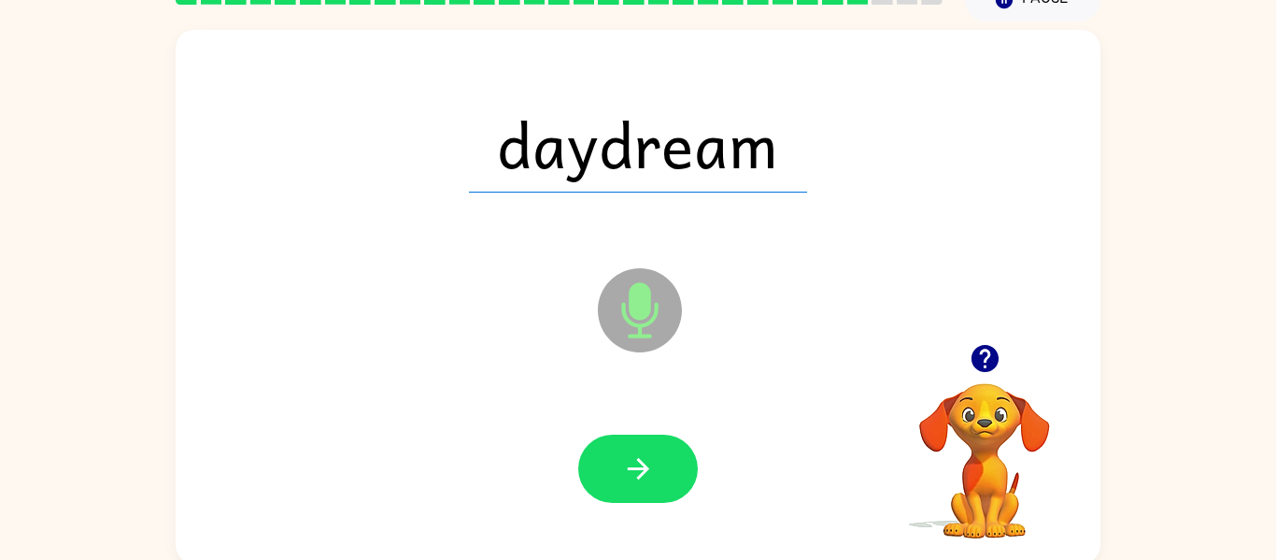
scroll to position [93, 0]
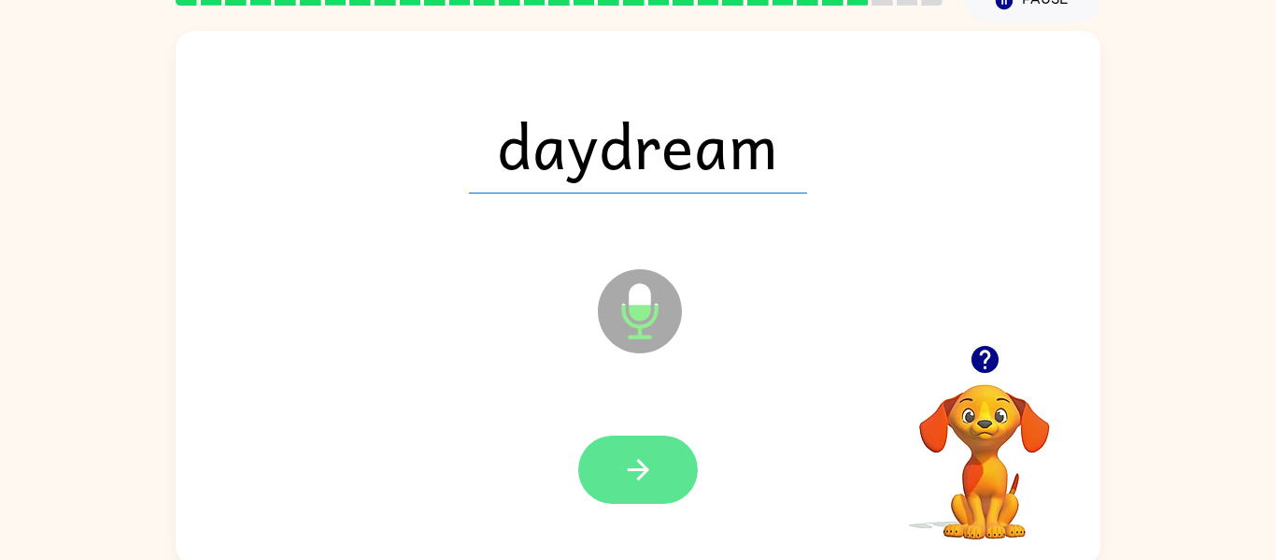
click at [650, 463] on icon "button" at bounding box center [638, 469] width 33 height 33
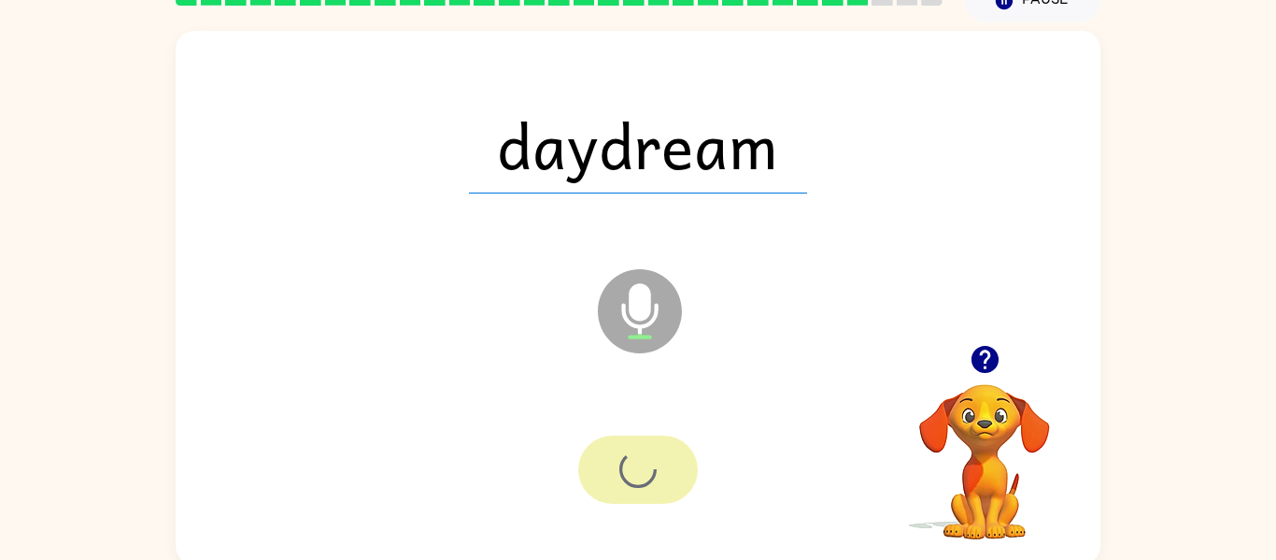
click at [649, 485] on div at bounding box center [638, 469] width 120 height 68
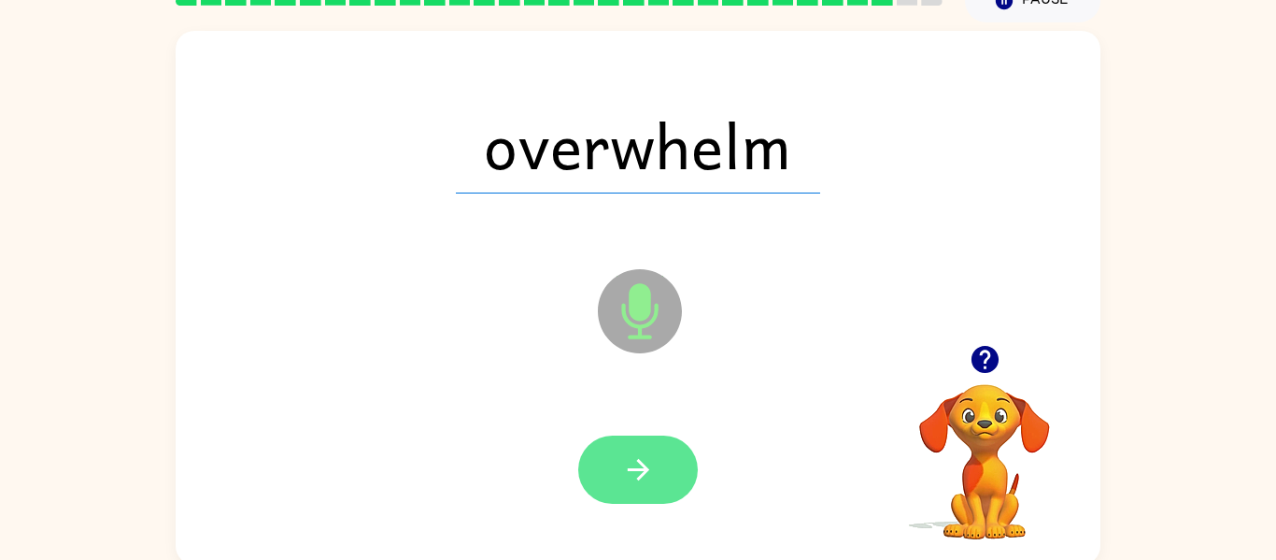
click at [644, 477] on icon "button" at bounding box center [638, 469] width 33 height 33
click at [647, 463] on div at bounding box center [638, 469] width 120 height 68
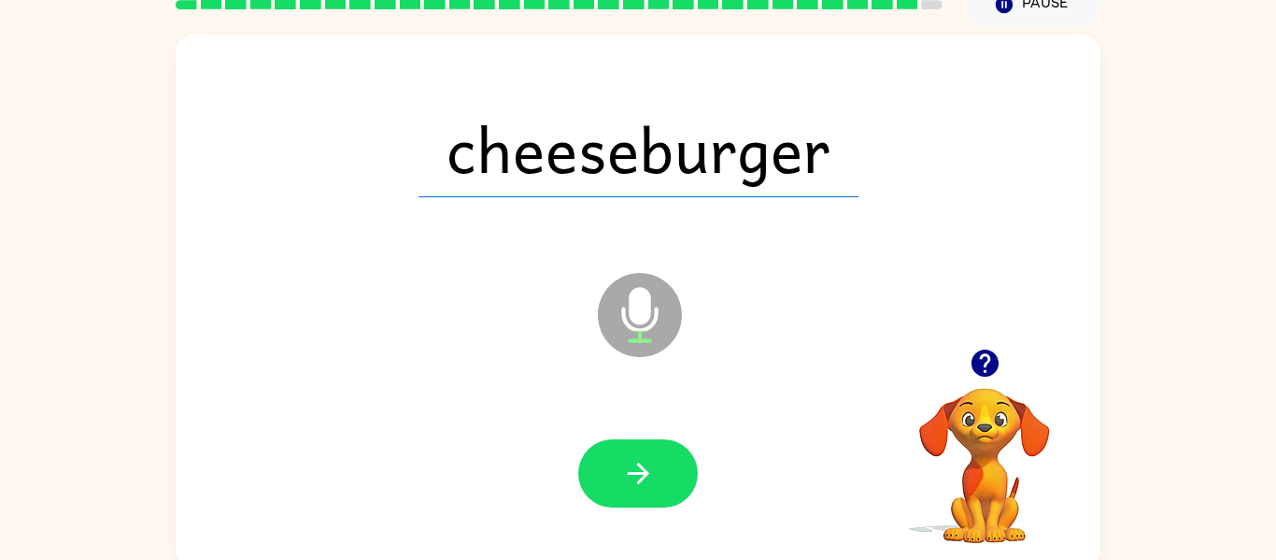
scroll to position [97, 0]
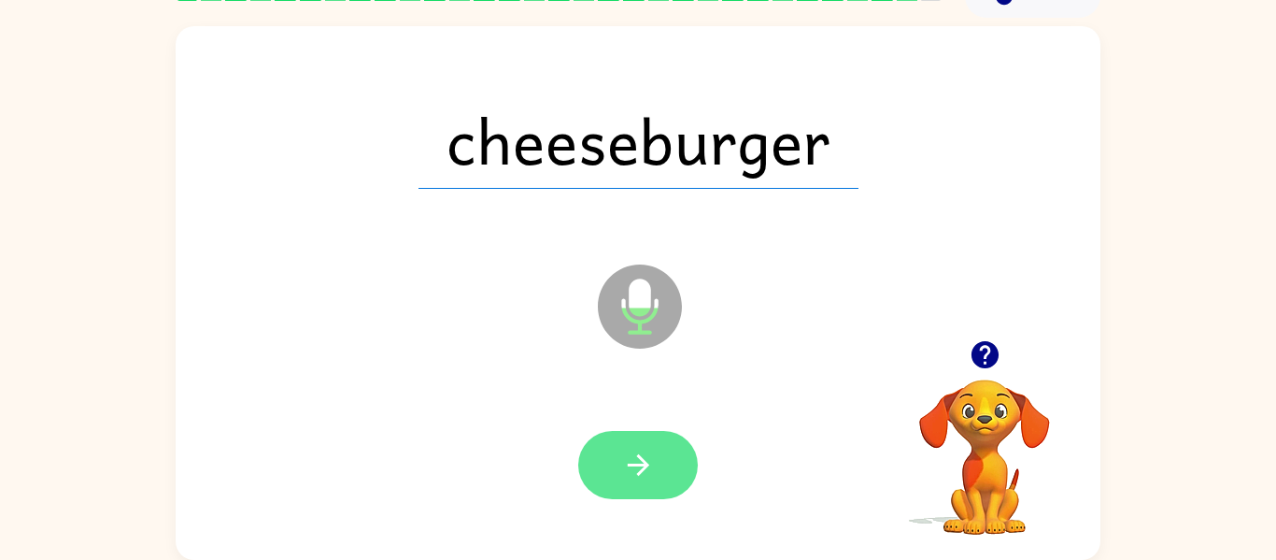
click at [637, 476] on icon "button" at bounding box center [638, 465] width 33 height 33
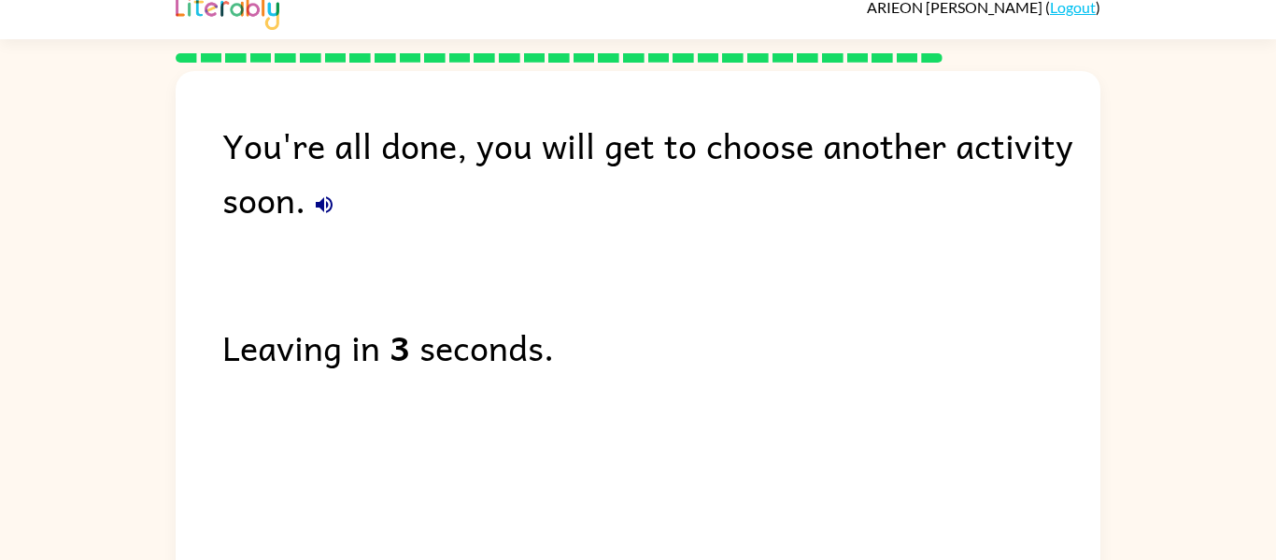
scroll to position [0, 0]
